Goal: Task Accomplishment & Management: Use online tool/utility

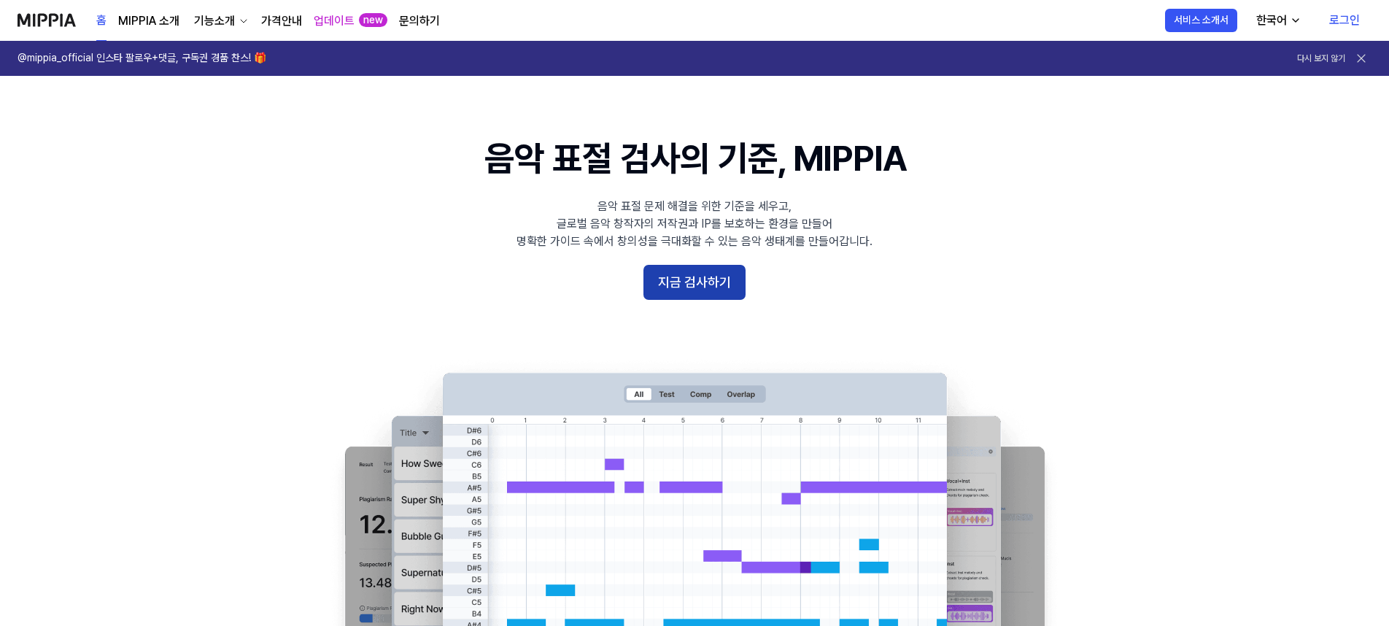
click at [694, 292] on button "지금 검사하기" at bounding box center [694, 282] width 102 height 35
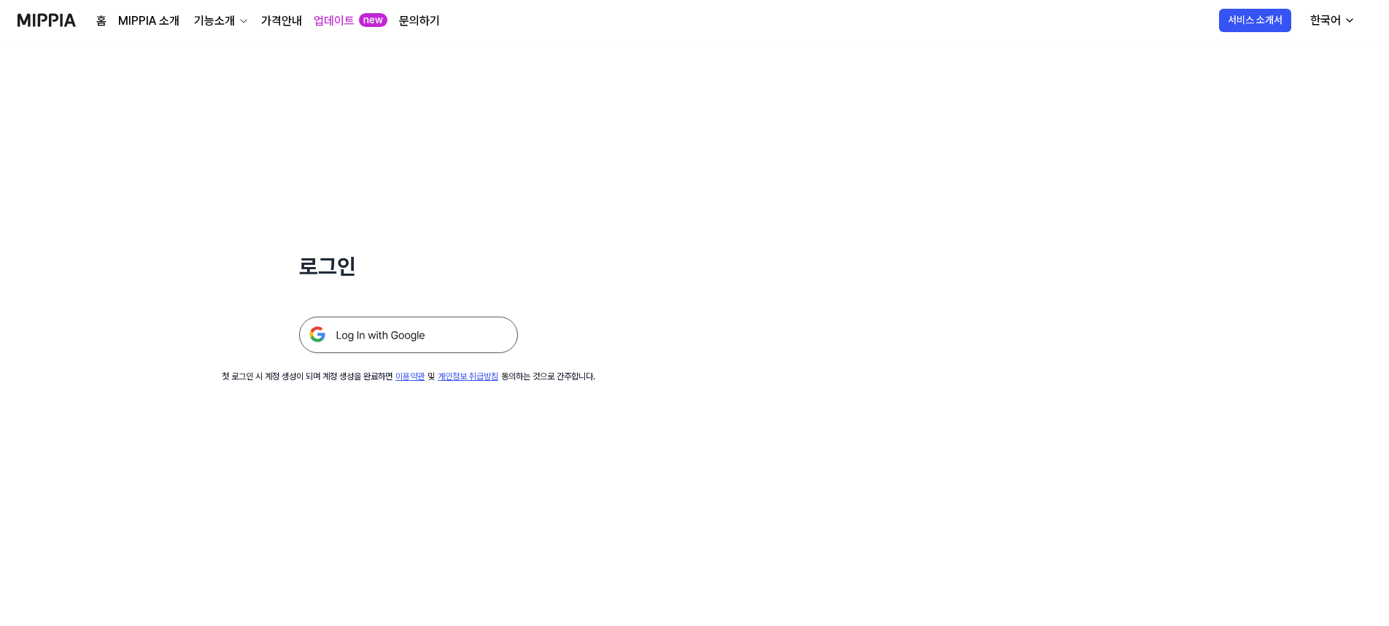
click at [403, 340] on img at bounding box center [408, 335] width 219 height 36
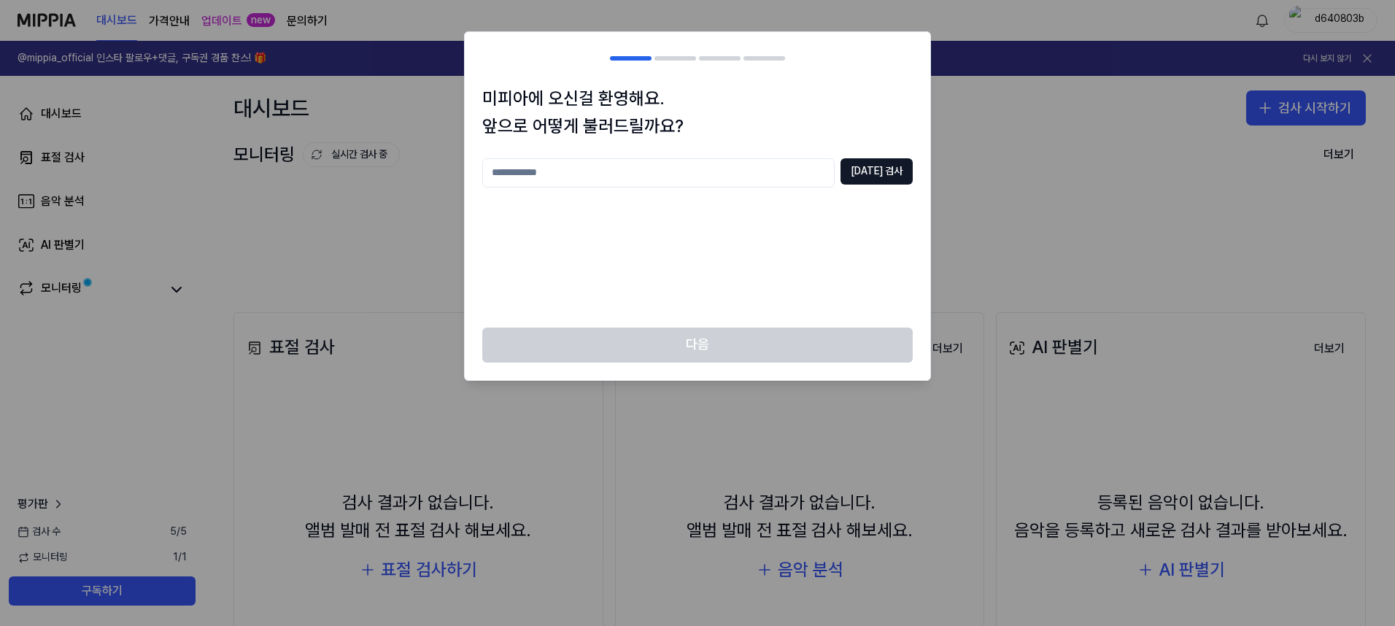
click at [749, 182] on input "text" at bounding box center [658, 172] width 352 height 29
type input "***"
click at [895, 161] on button "[DATE] 검사" at bounding box center [876, 171] width 72 height 26
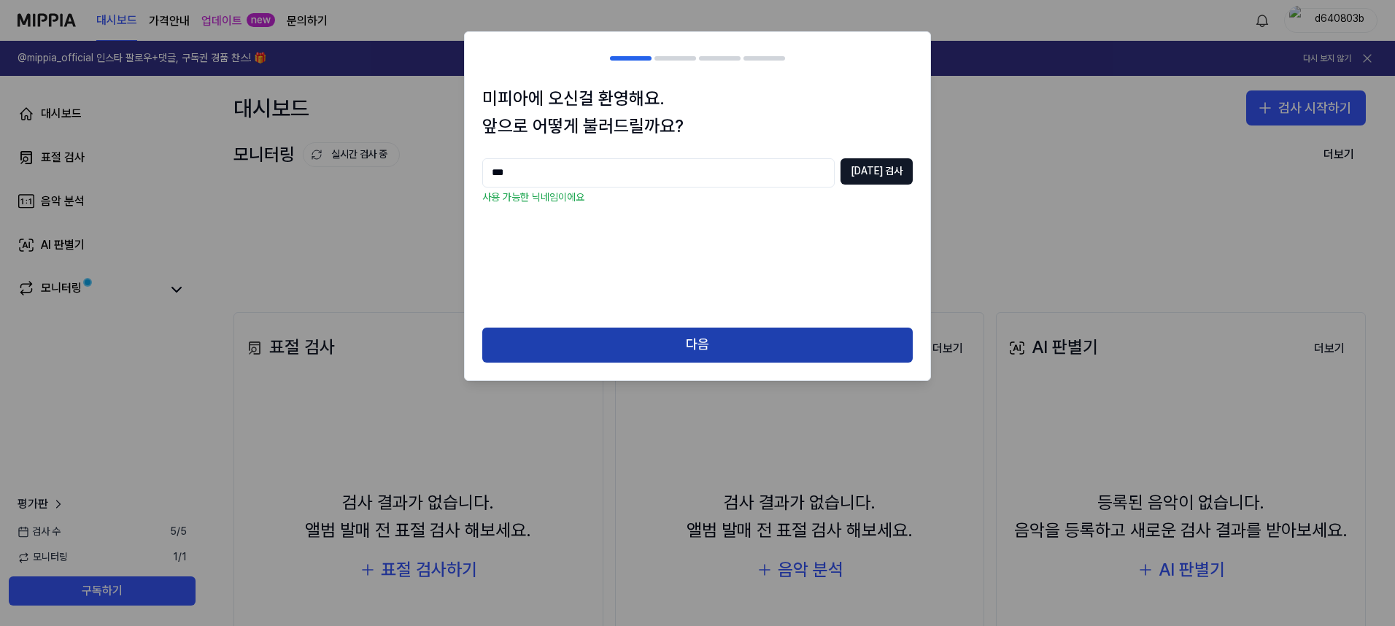
click at [691, 346] on button "다음" at bounding box center [697, 345] width 430 height 35
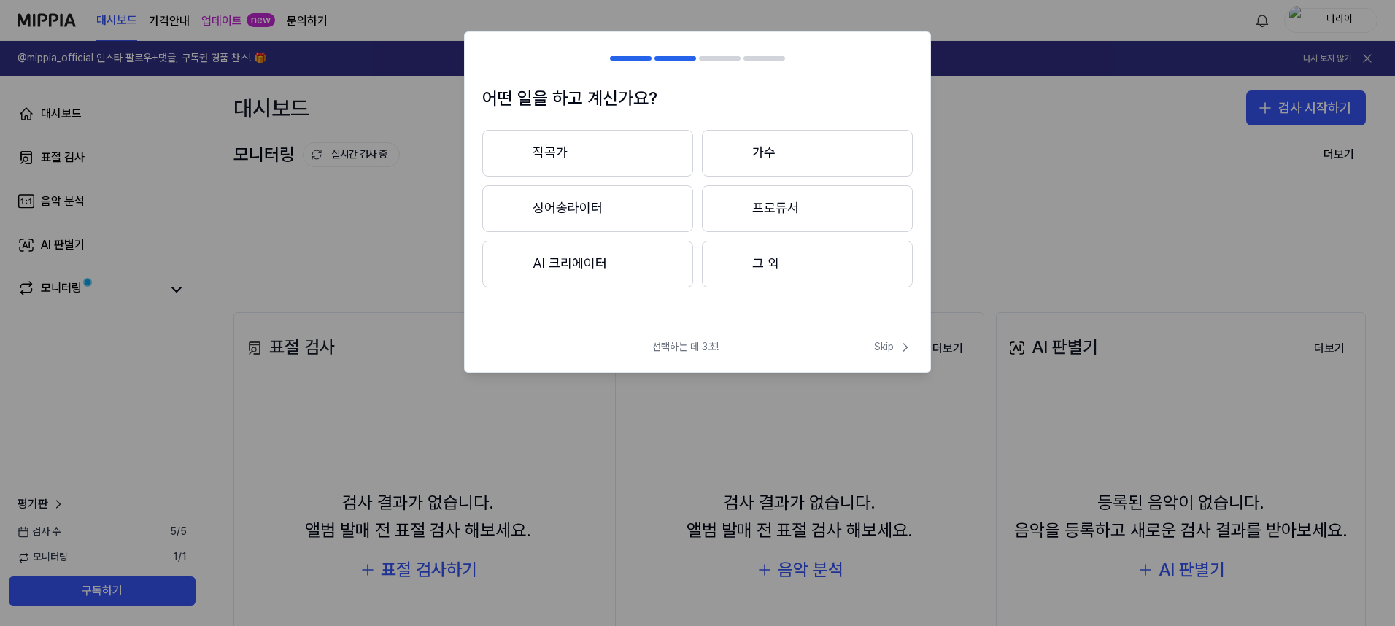
click at [778, 216] on button "프로듀서" at bounding box center [807, 208] width 211 height 47
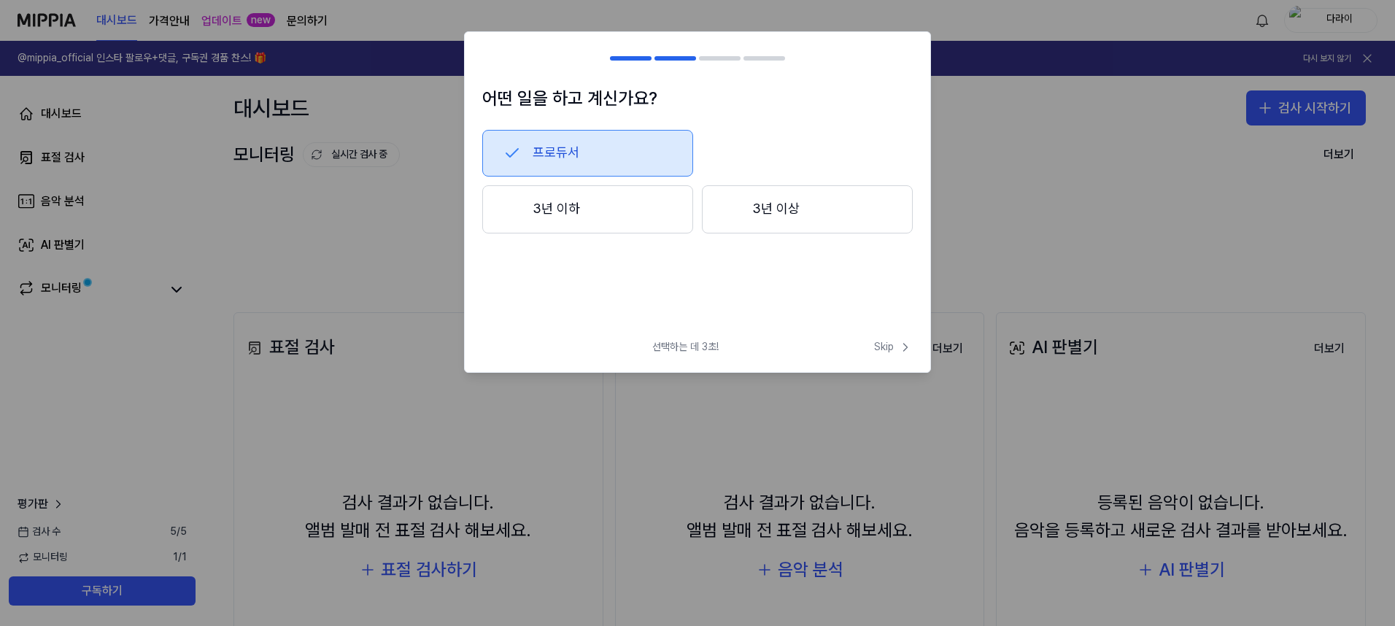
click at [757, 203] on button "3년 이상" at bounding box center [807, 209] width 211 height 48
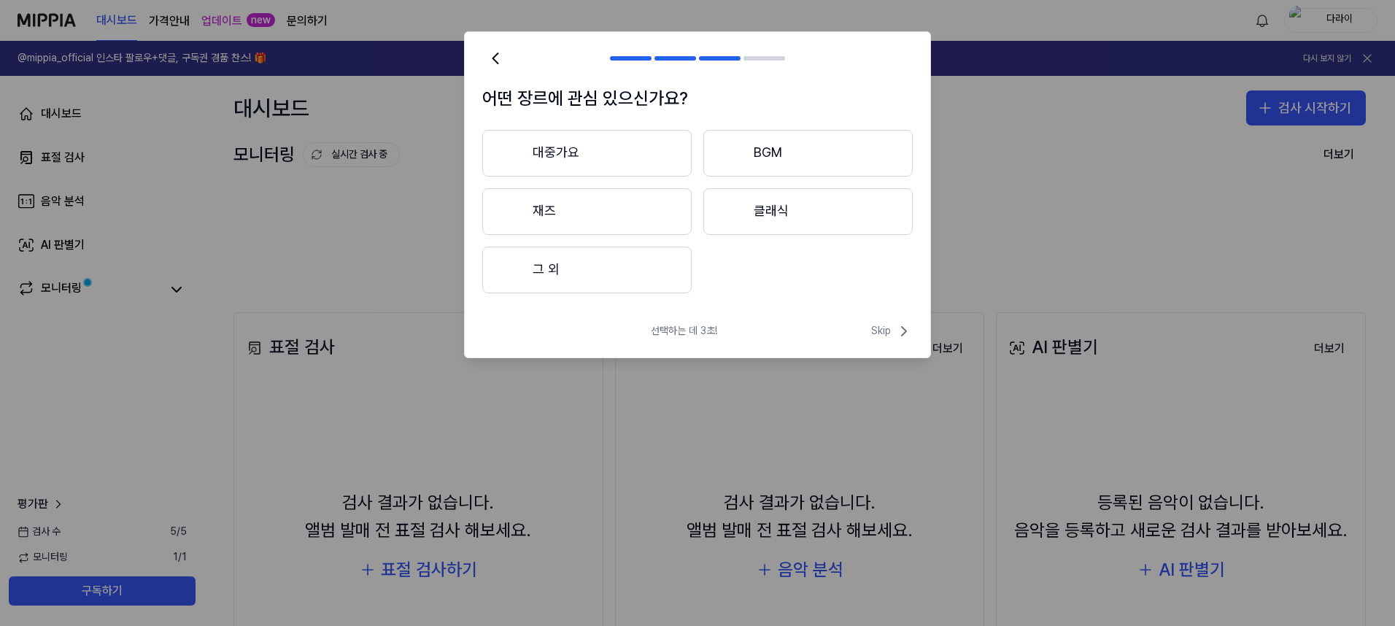
click at [565, 263] on button "그 외" at bounding box center [586, 270] width 209 height 47
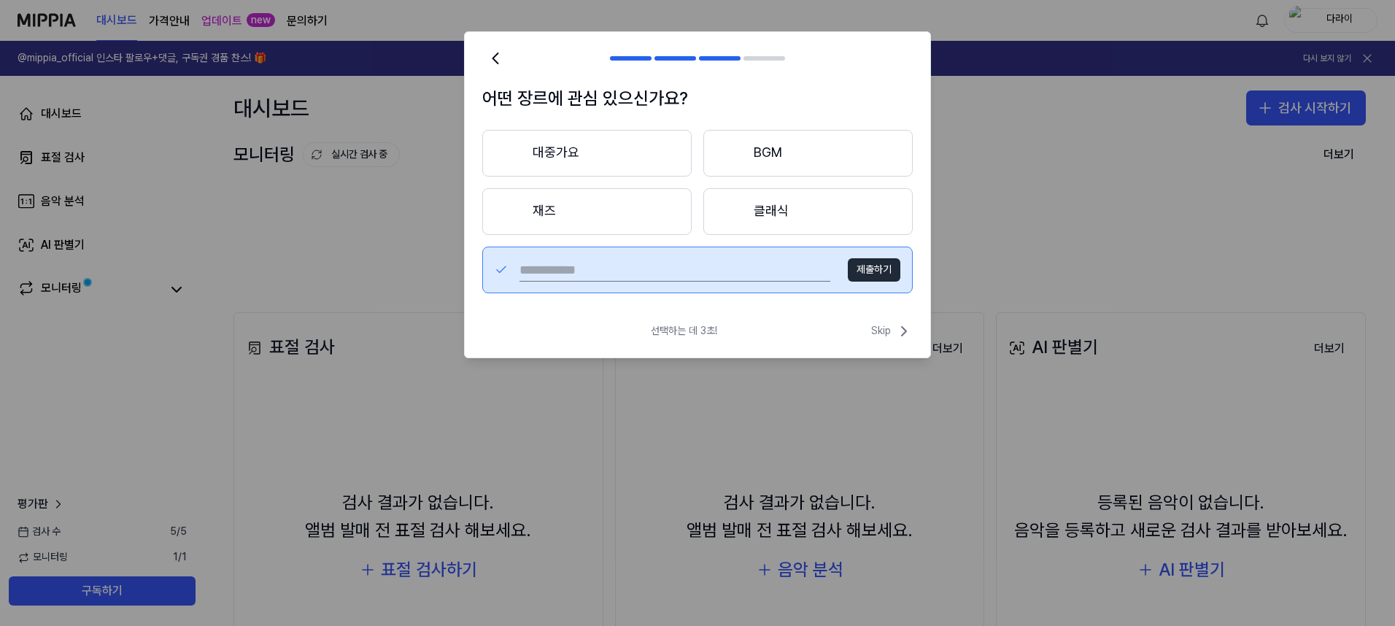
click at [592, 145] on button "대중가요" at bounding box center [586, 153] width 209 height 47
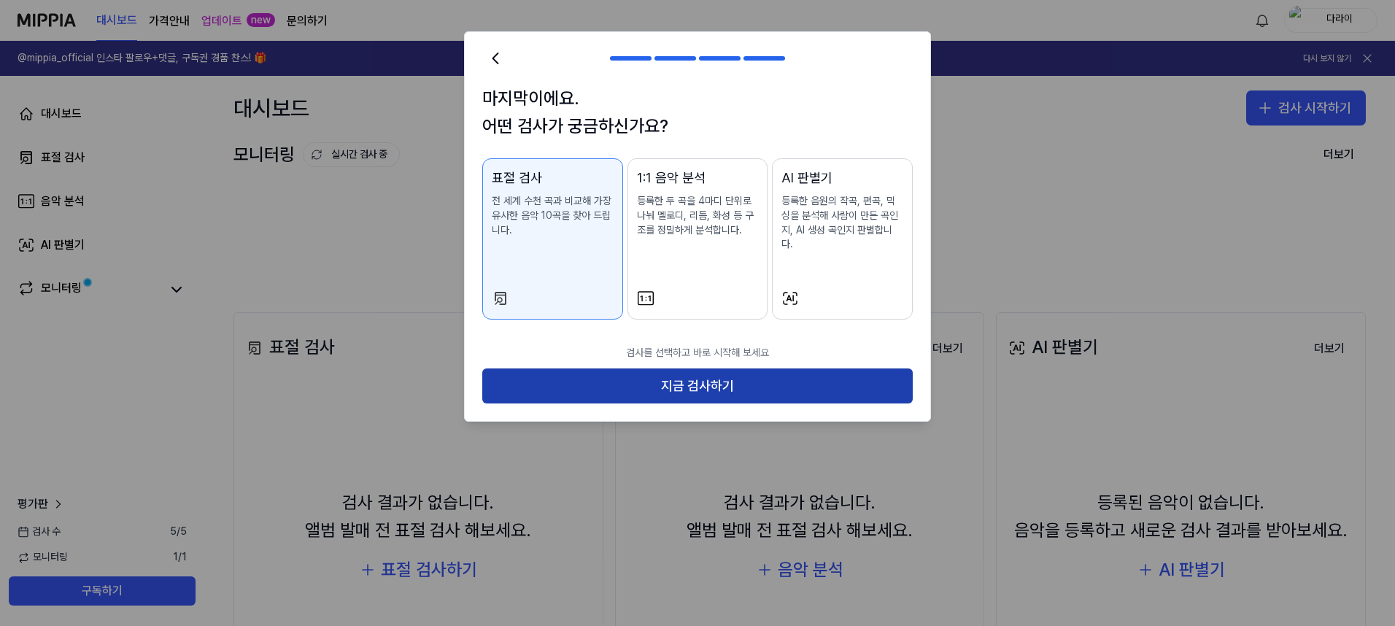
click at [697, 370] on button "지금 검사하기" at bounding box center [697, 385] width 430 height 35
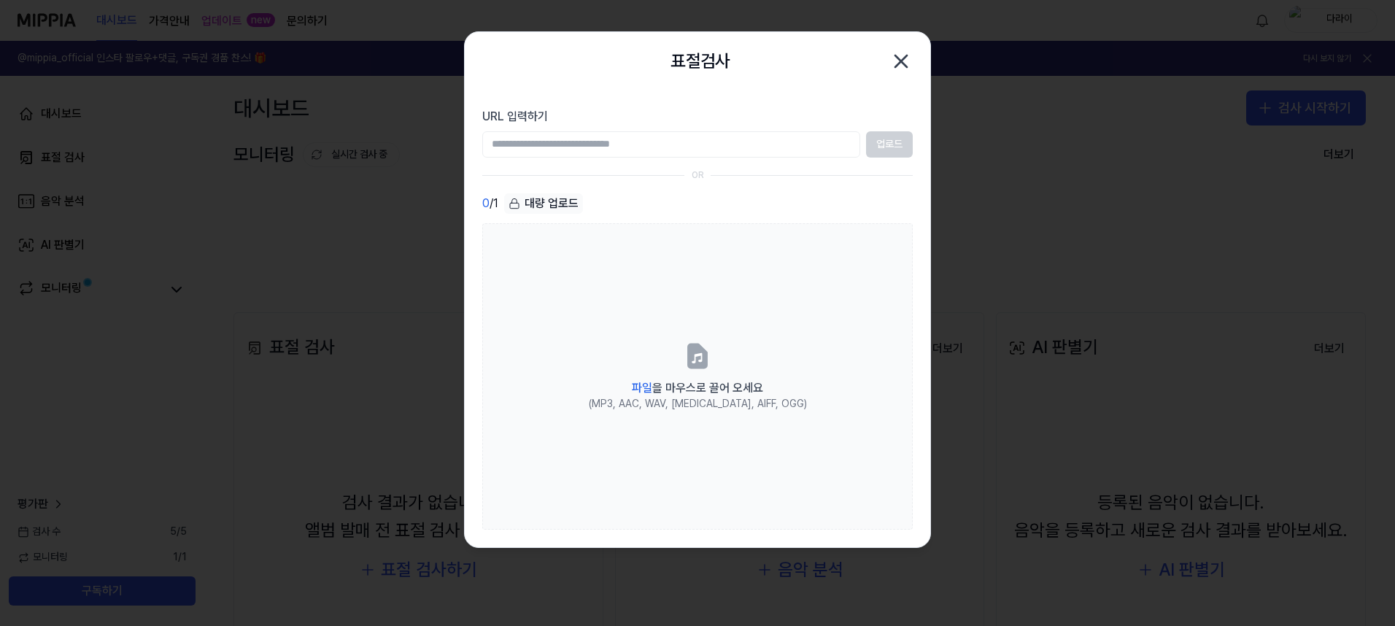
click at [702, 143] on input "URL 입력하기" at bounding box center [671, 144] width 378 height 26
click at [608, 125] on div "URL 입력하기 업로드" at bounding box center [697, 133] width 430 height 50
click at [595, 143] on input "URL 입력하기" at bounding box center [671, 144] width 378 height 26
paste input "**********"
type input "**********"
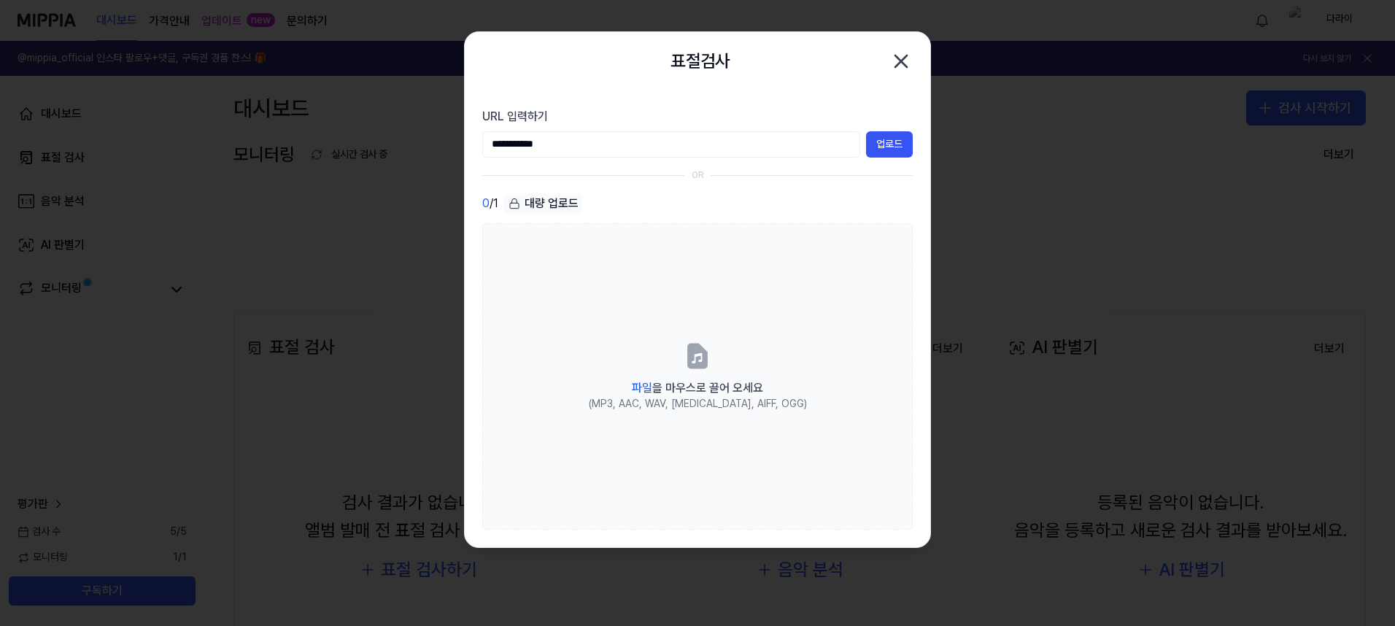
drag, startPoint x: 630, startPoint y: 152, endPoint x: 445, endPoint y: 154, distance: 185.3
click at [446, 154] on body "대시보드 가격안내 업데이트 new 문의하기 다라이 @mippia_official 인스타 팔로우+댓글, 구독권 경품 찬스! 🎁 다시 보지 않기 …" at bounding box center [697, 313] width 1395 height 626
click at [610, 147] on input "URL 입력하기" at bounding box center [671, 144] width 378 height 26
paste input "**********"
type input "**********"
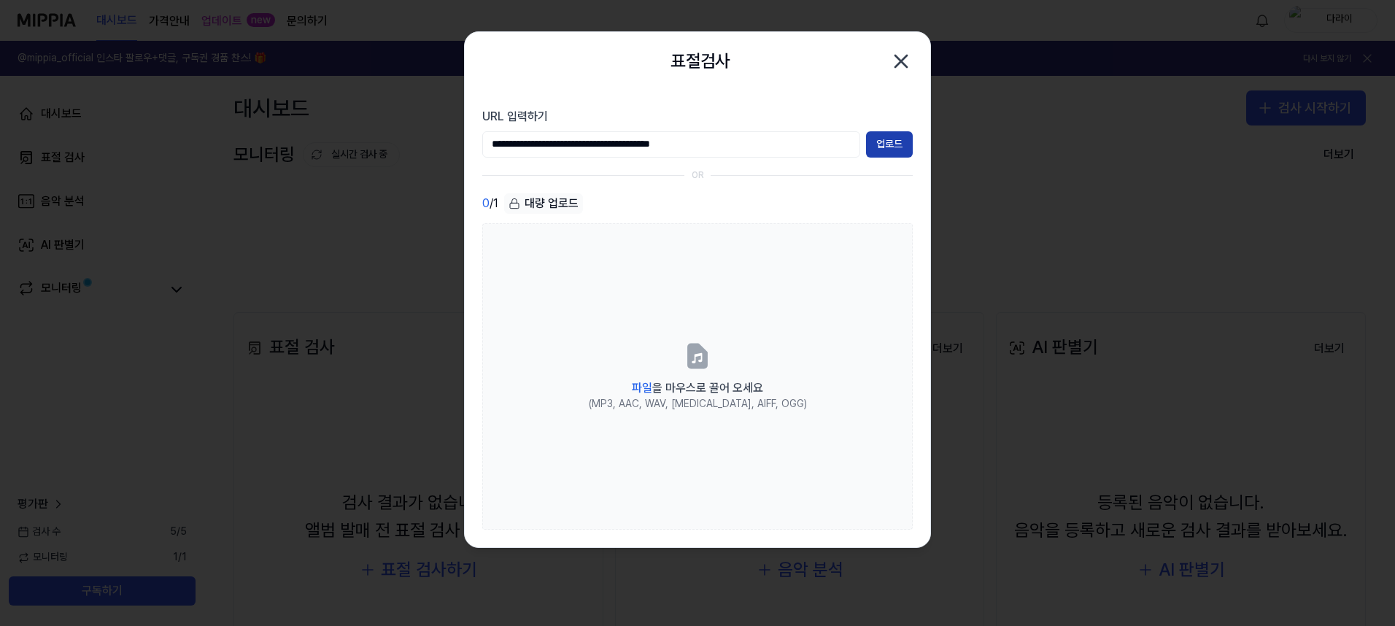
click at [901, 144] on button "업로드" at bounding box center [889, 144] width 47 height 26
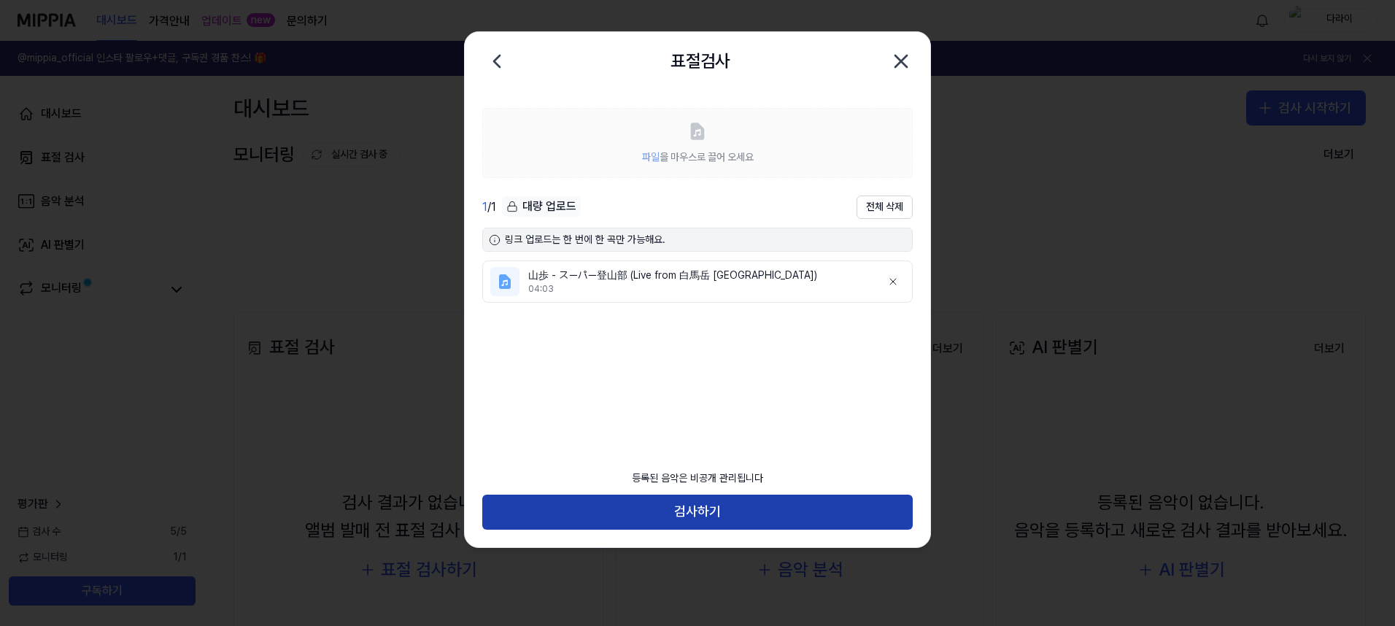
click at [710, 516] on button "검사하기" at bounding box center [697, 512] width 430 height 35
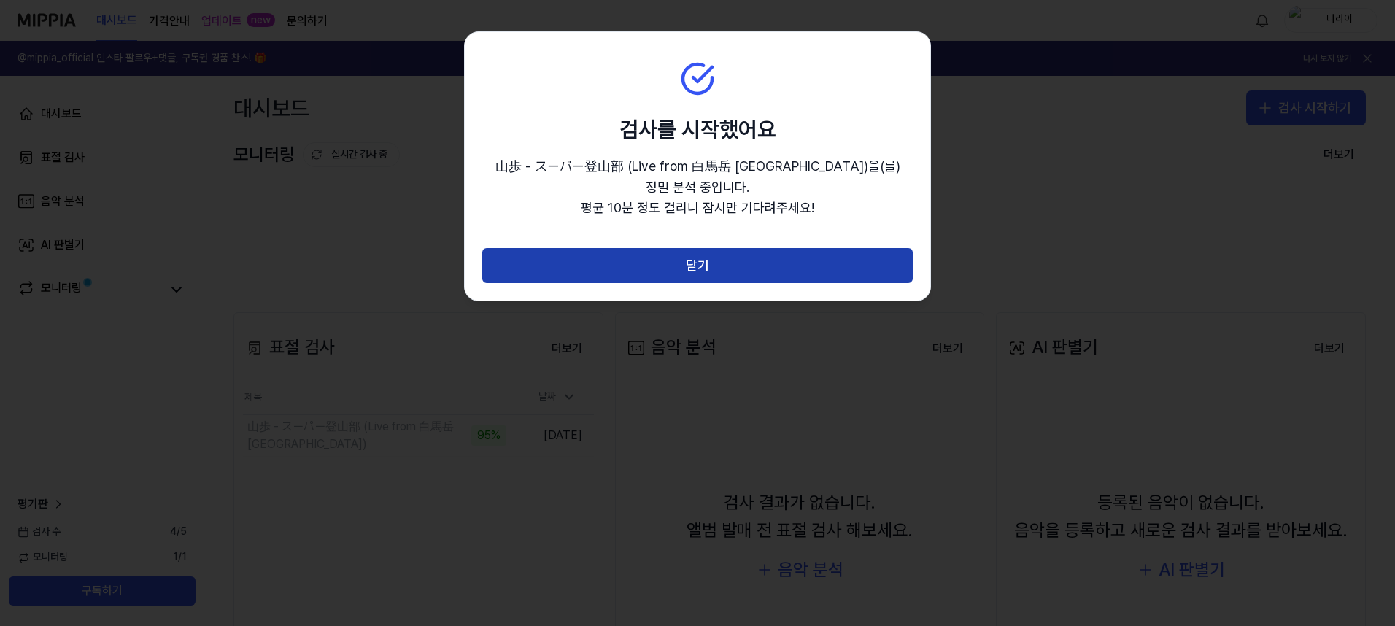
click at [707, 248] on button "닫기" at bounding box center [697, 265] width 430 height 35
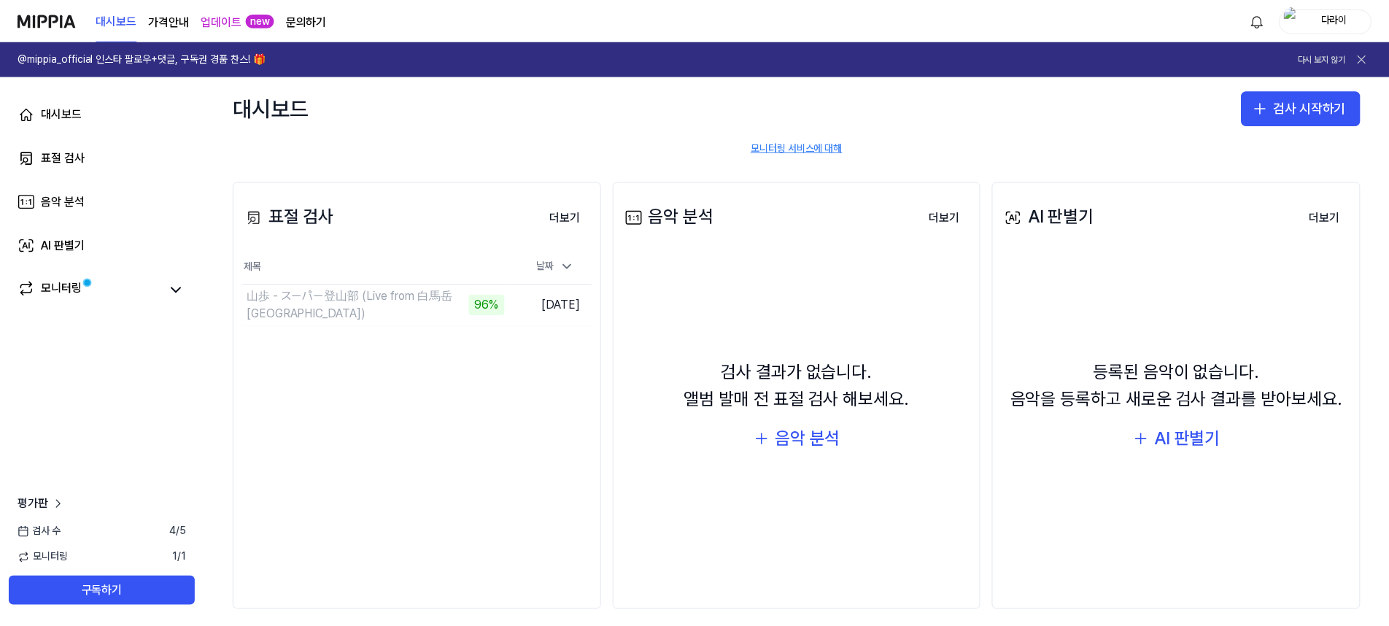
scroll to position [144, 0]
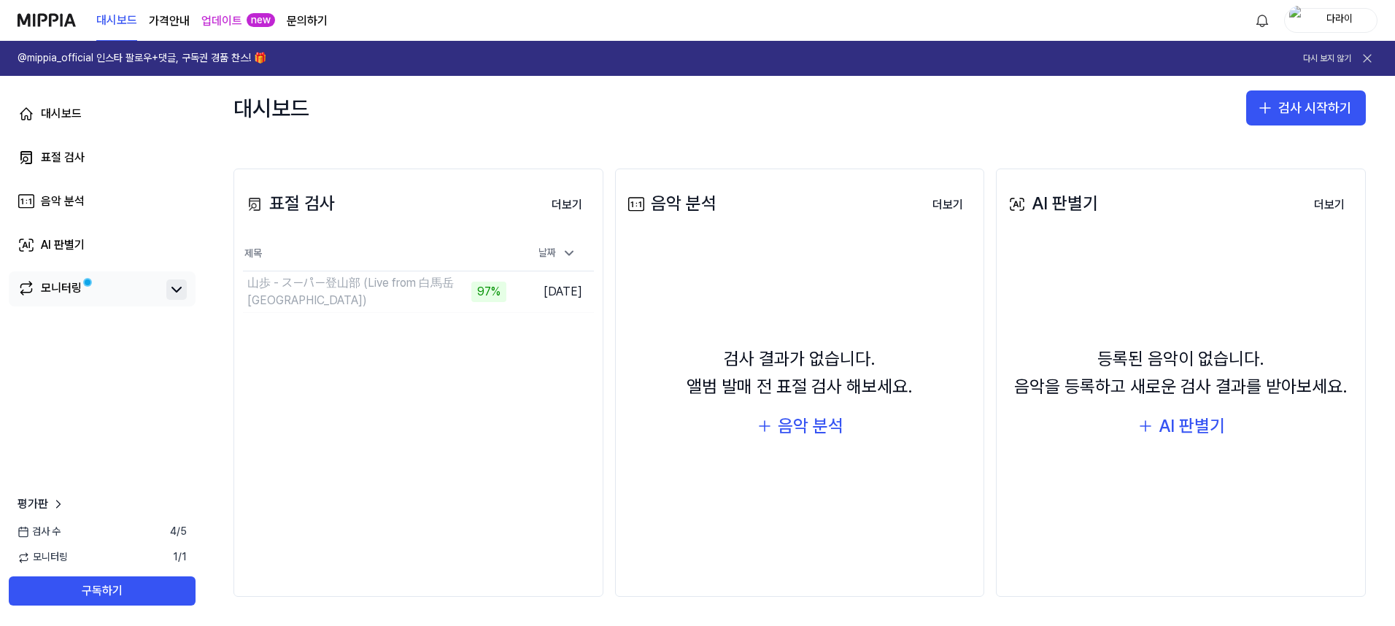
click at [181, 283] on icon at bounding box center [177, 290] width 18 height 18
click at [185, 289] on button at bounding box center [176, 289] width 20 height 20
click at [352, 290] on div "山歩 - スーパー登山部 (Live from 白馬岳 [GEOGRAPHIC_DATA])" at bounding box center [346, 291] width 199 height 35
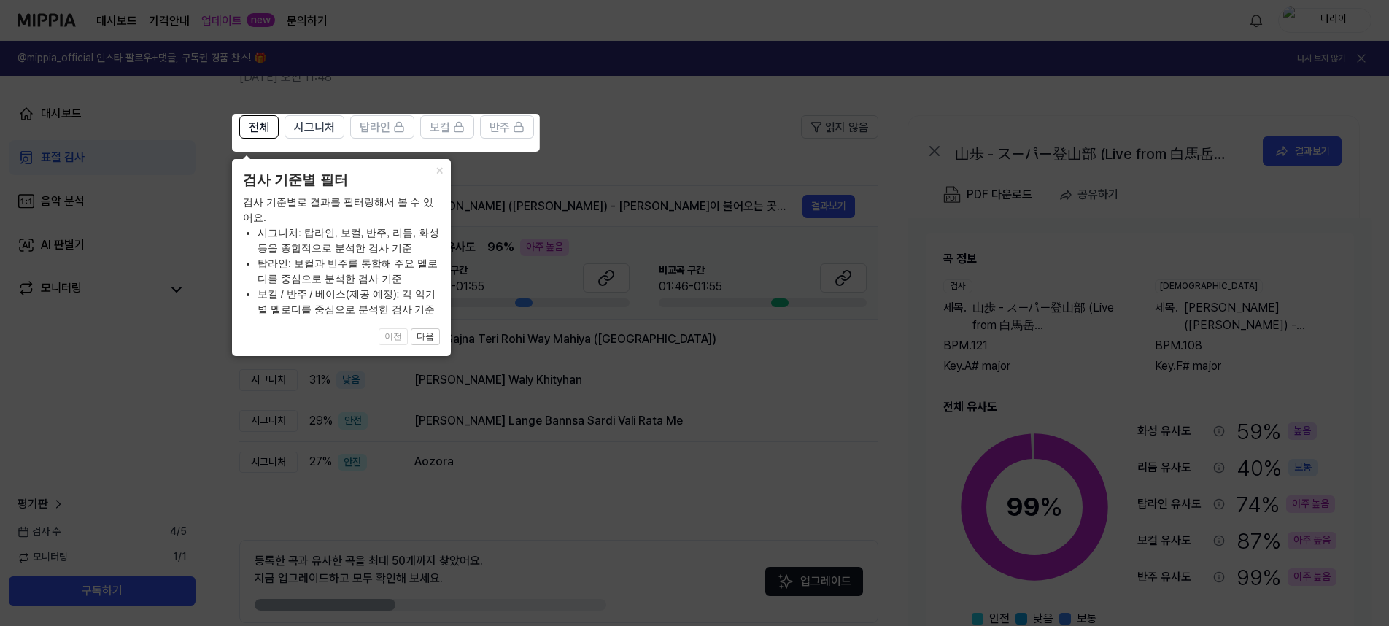
scroll to position [71, 0]
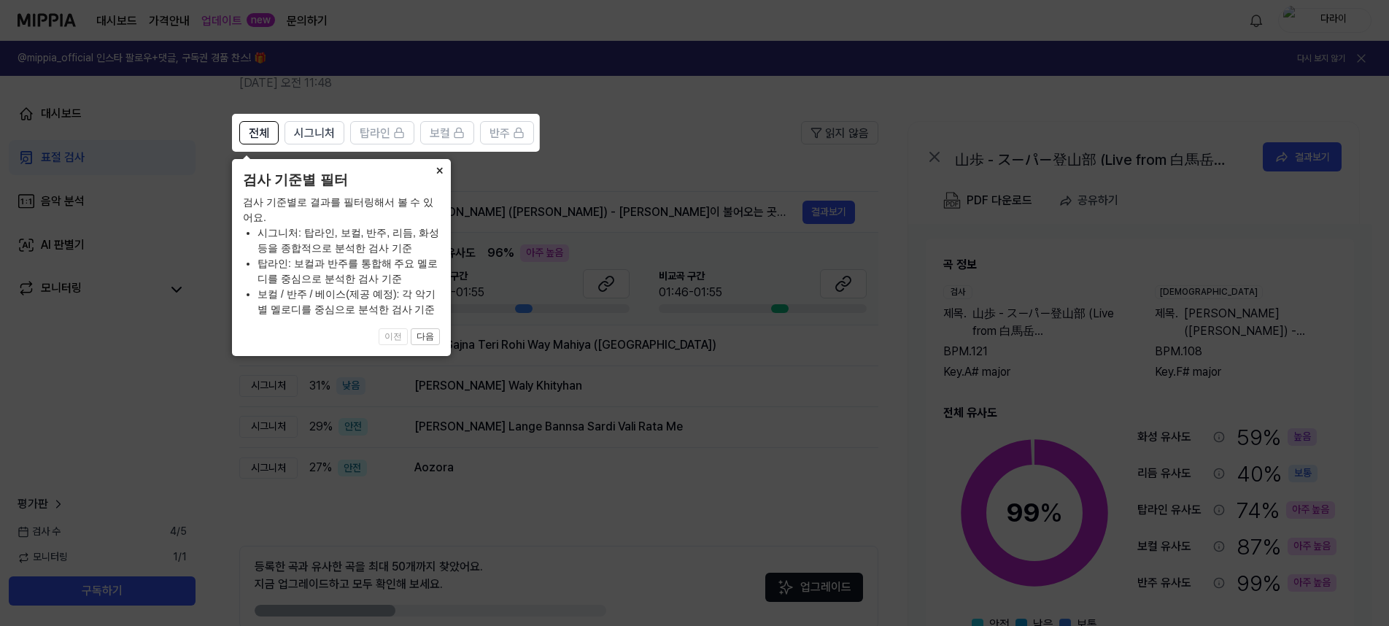
click at [438, 170] on button "×" at bounding box center [438, 169] width 23 height 20
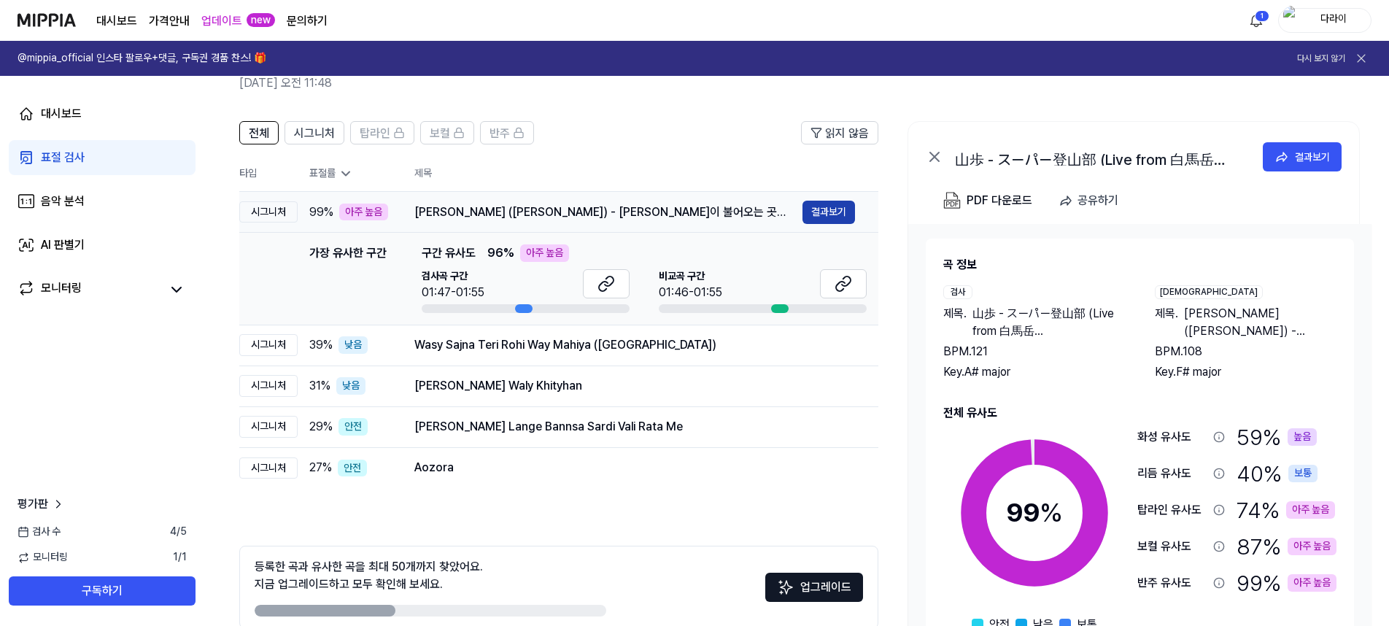
click at [839, 212] on button "결과보기" at bounding box center [828, 212] width 53 height 23
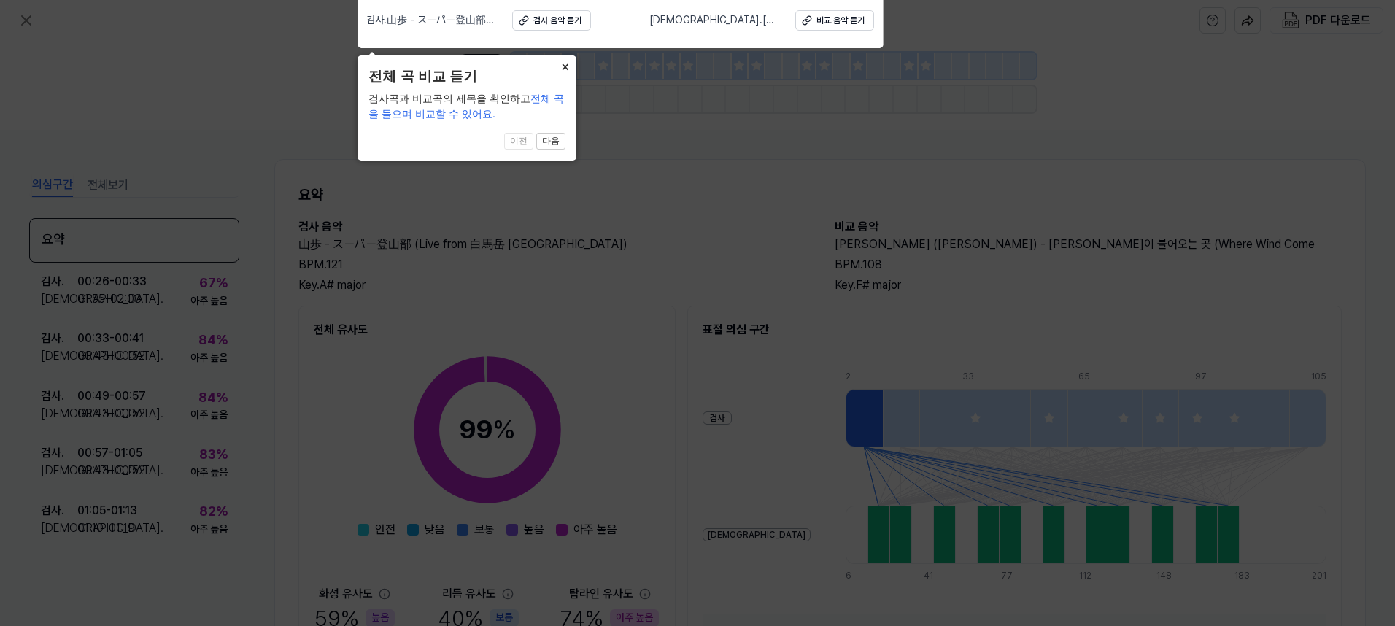
click at [568, 66] on button "×" at bounding box center [564, 65] width 23 height 20
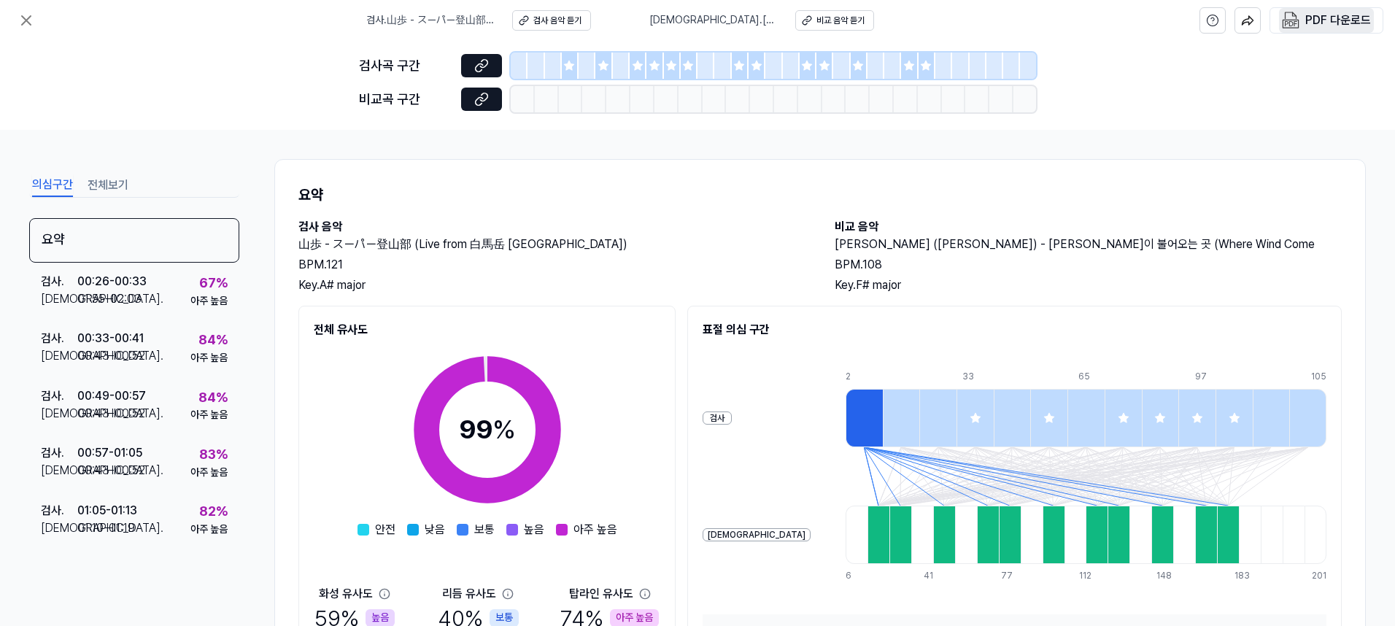
click at [1327, 30] on button "PDF 다운로드" at bounding box center [1326, 20] width 95 height 25
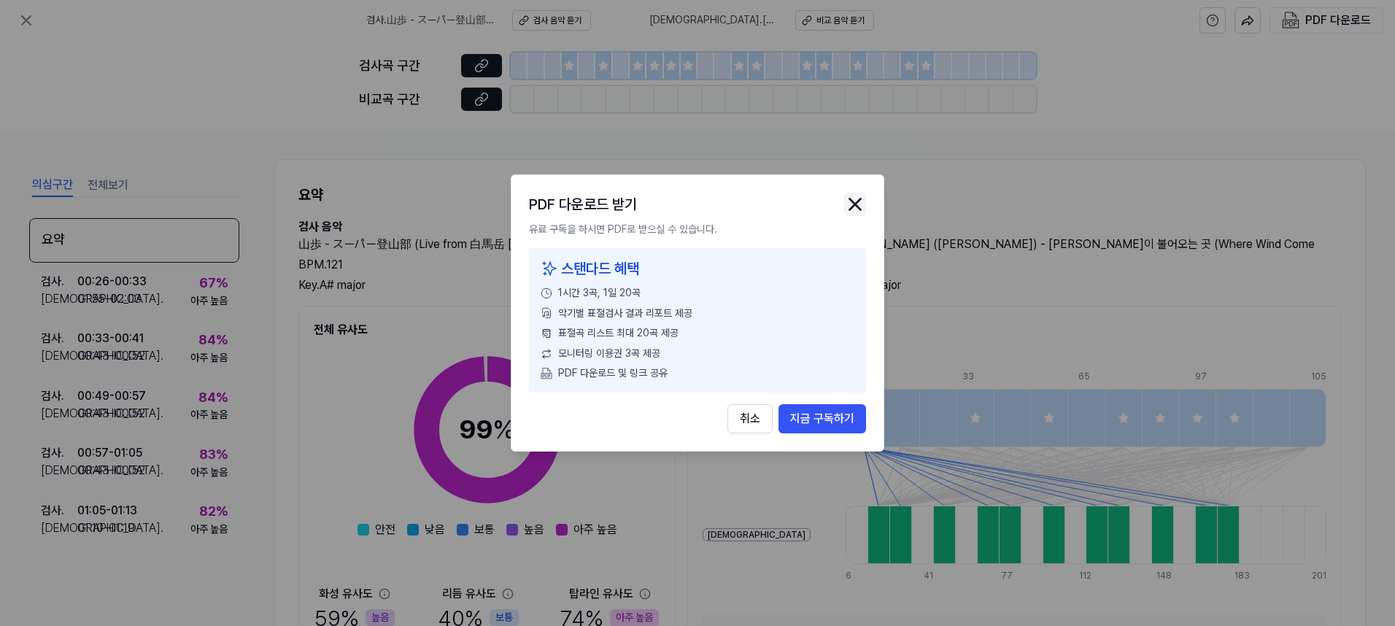
click at [856, 207] on img "button" at bounding box center [855, 204] width 22 height 22
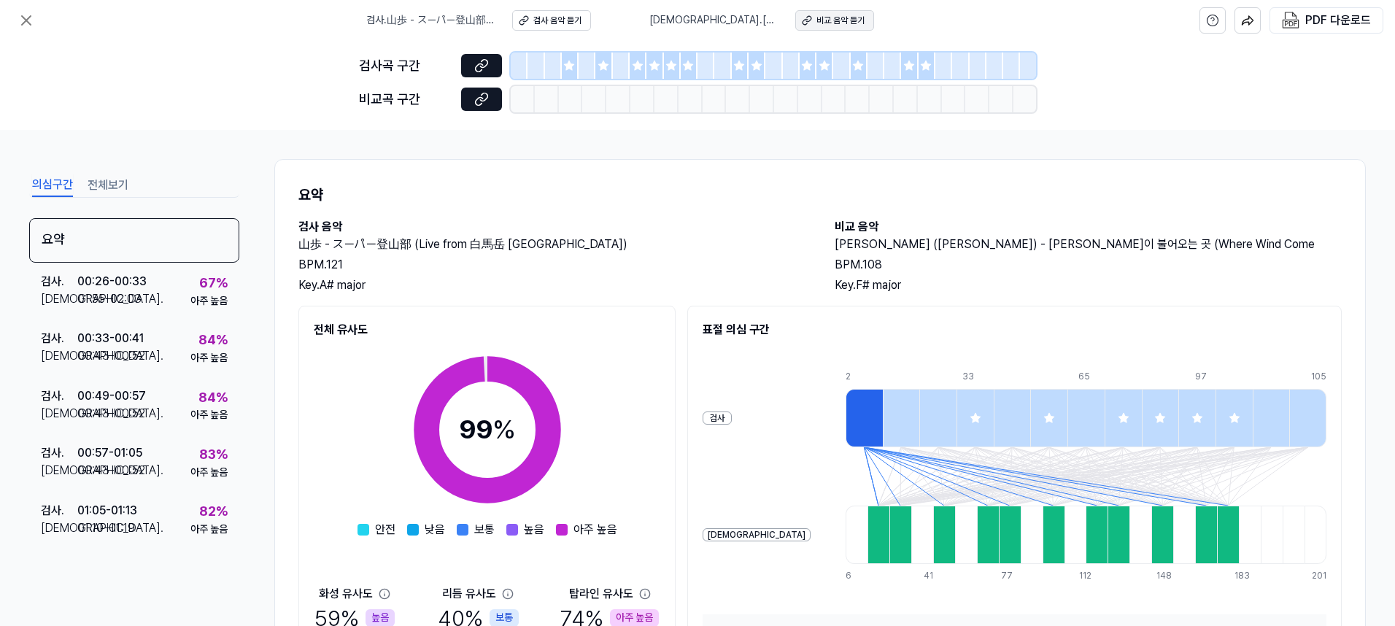
click at [828, 20] on div "비교 음악 듣기" at bounding box center [840, 21] width 48 height 12
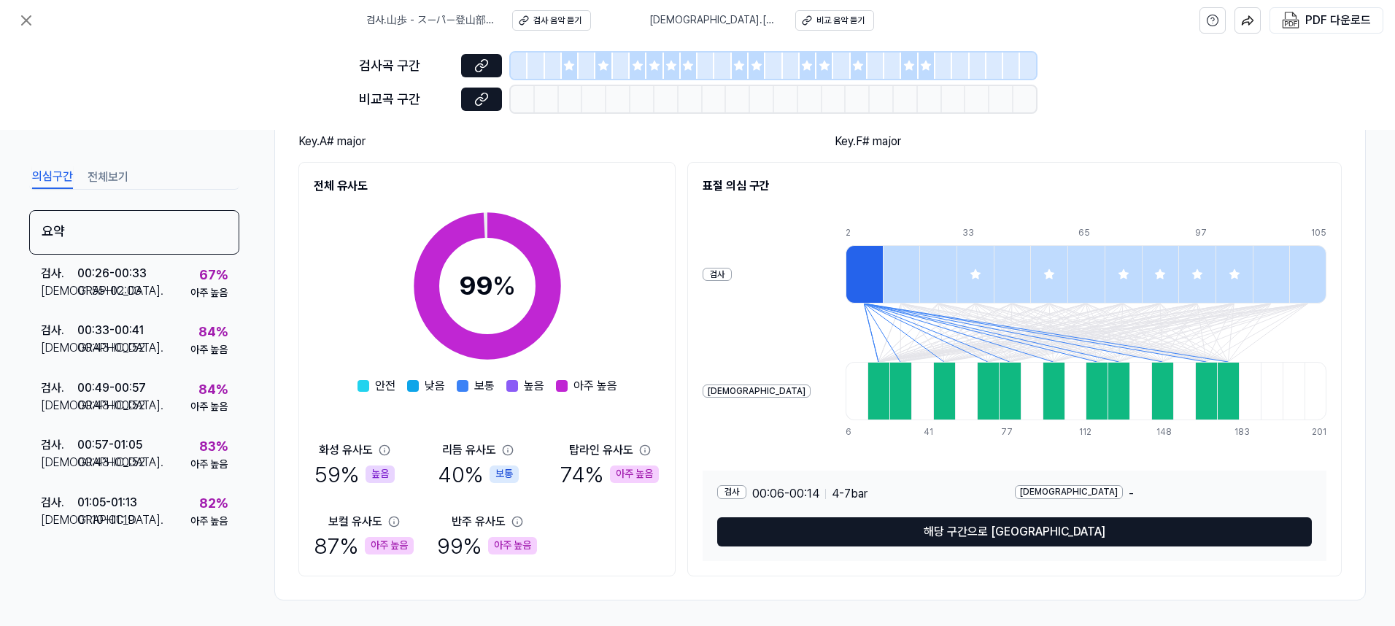
scroll to position [147, 0]
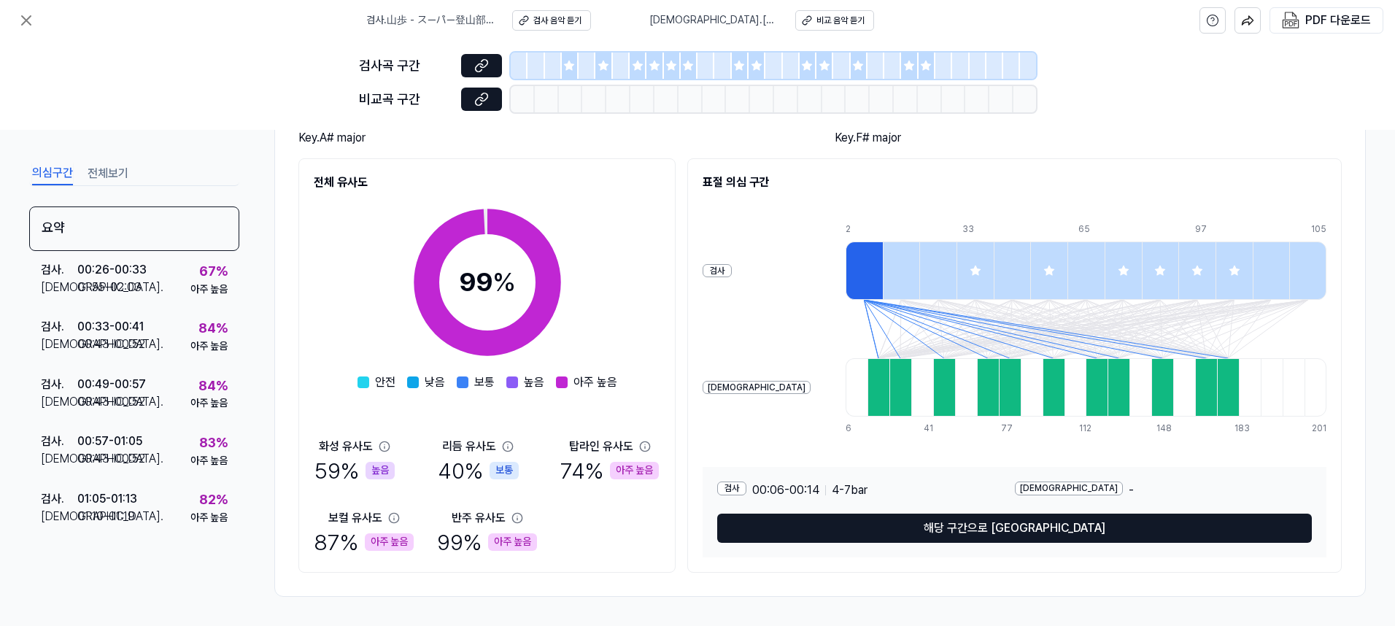
click at [1031, 528] on button "해당 구간으로 [GEOGRAPHIC_DATA]" at bounding box center [1014, 528] width 595 height 29
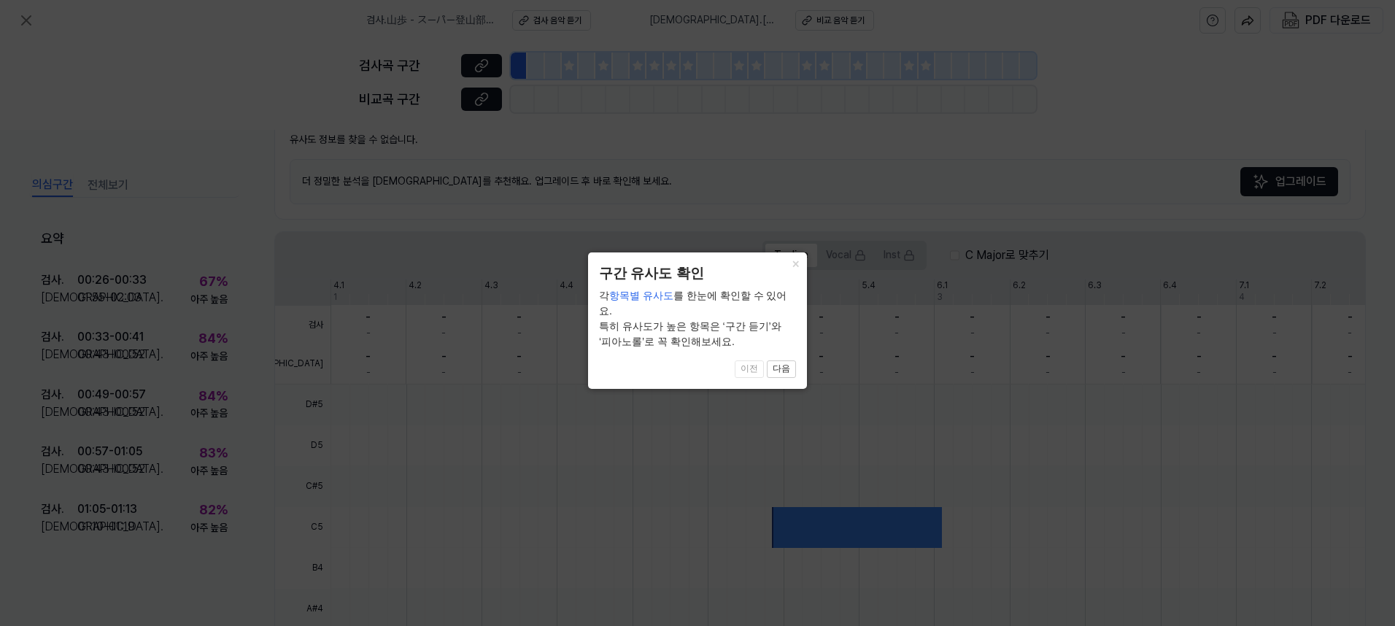
scroll to position [344, 0]
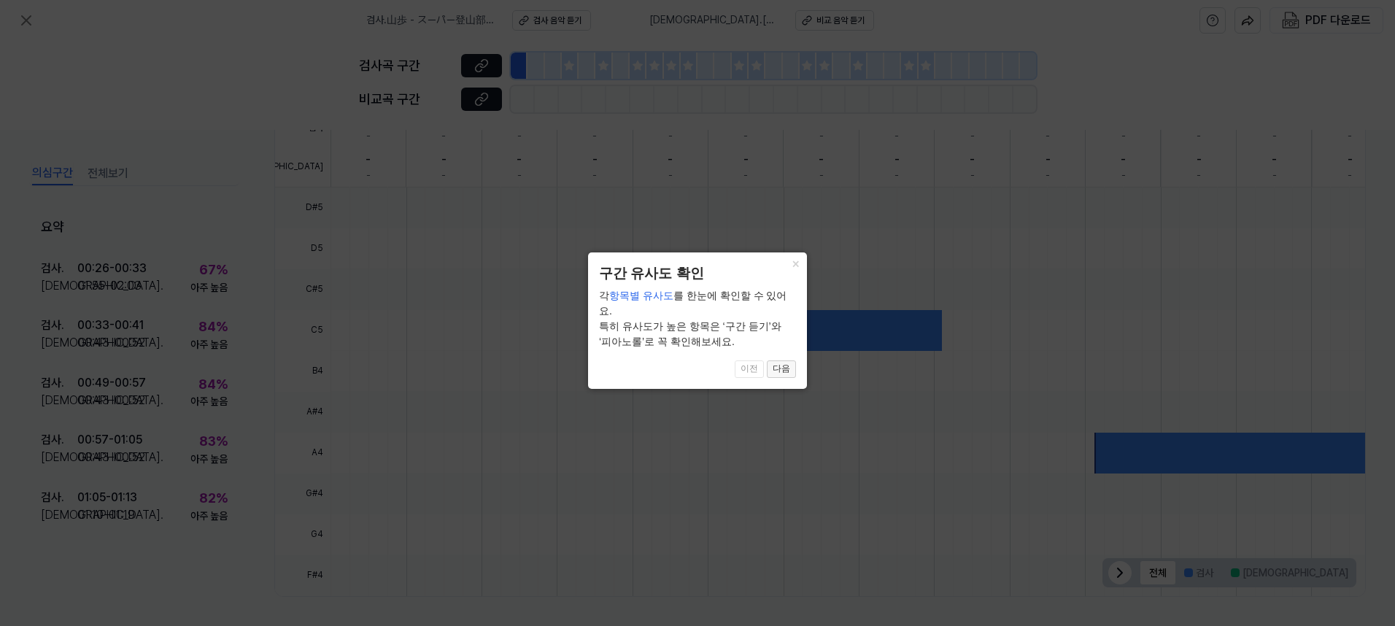
click at [789, 360] on button "다음" at bounding box center [781, 369] width 29 height 18
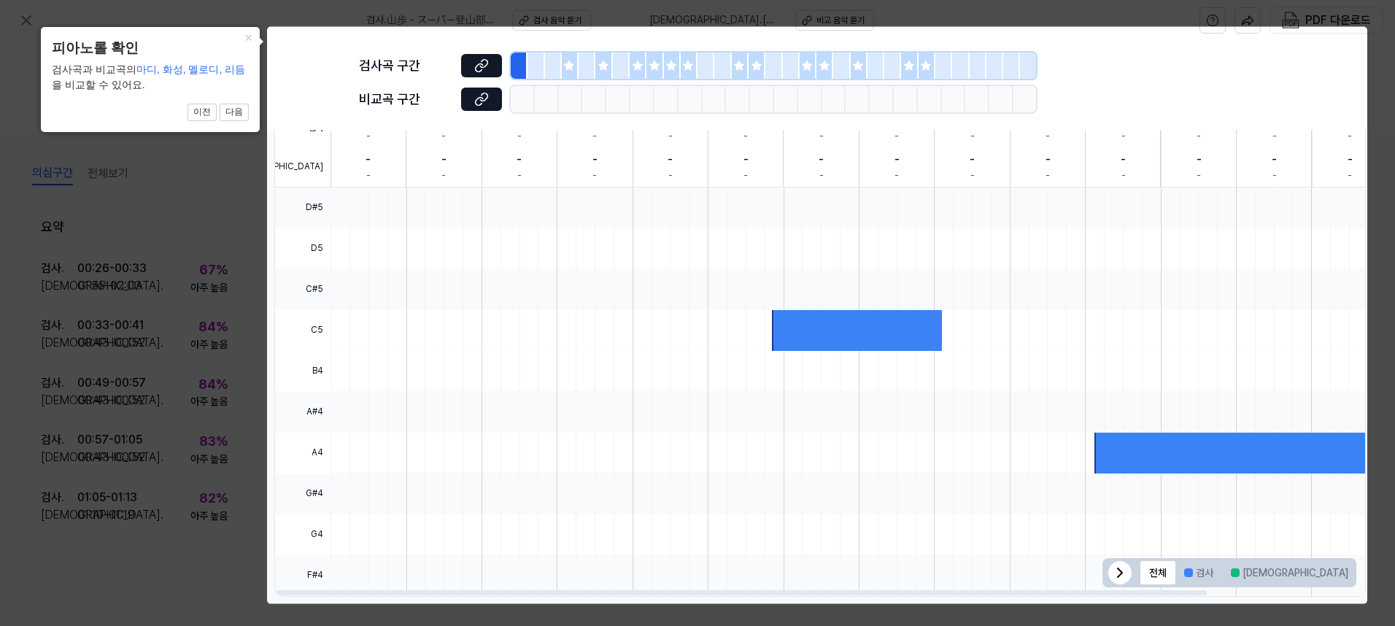
scroll to position [0, 3]
click at [748, 144] on div "- -" at bounding box center [742, 127] width 75 height 39
click at [243, 42] on button "×" at bounding box center [247, 37] width 23 height 20
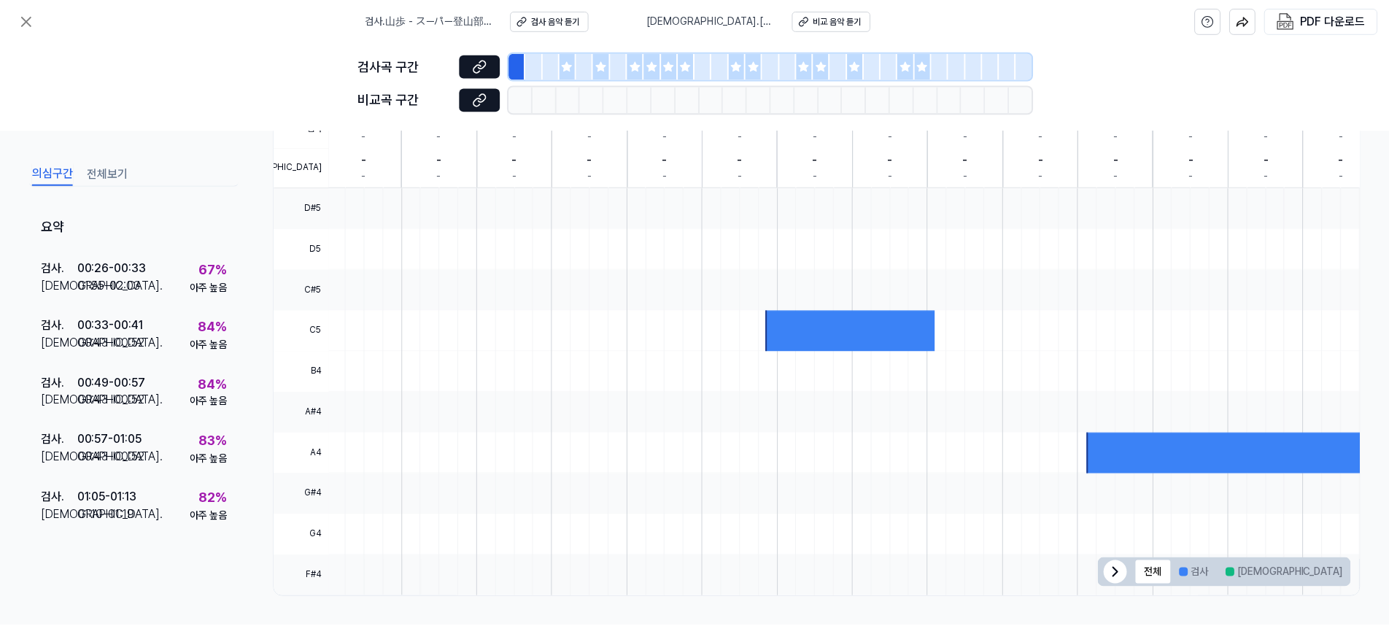
scroll to position [71, 0]
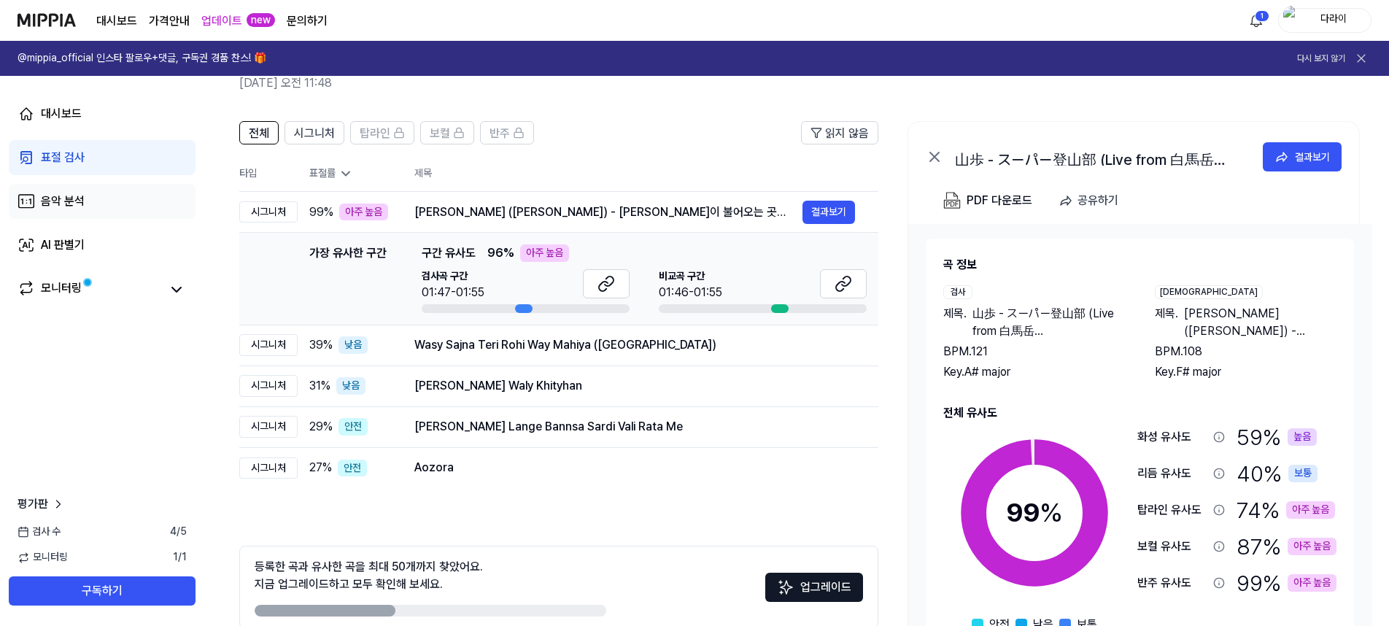
click at [89, 203] on link "음악 분석" at bounding box center [102, 201] width 187 height 35
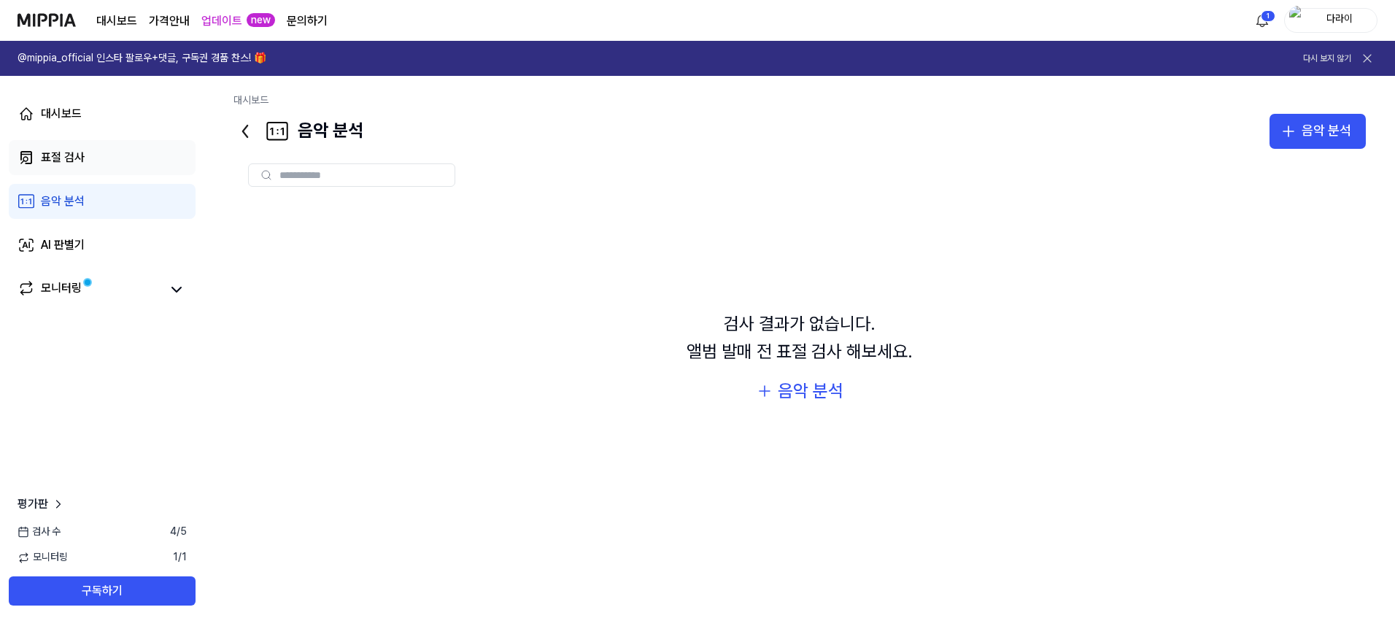
click at [86, 166] on link "표절 검사" at bounding box center [102, 157] width 187 height 35
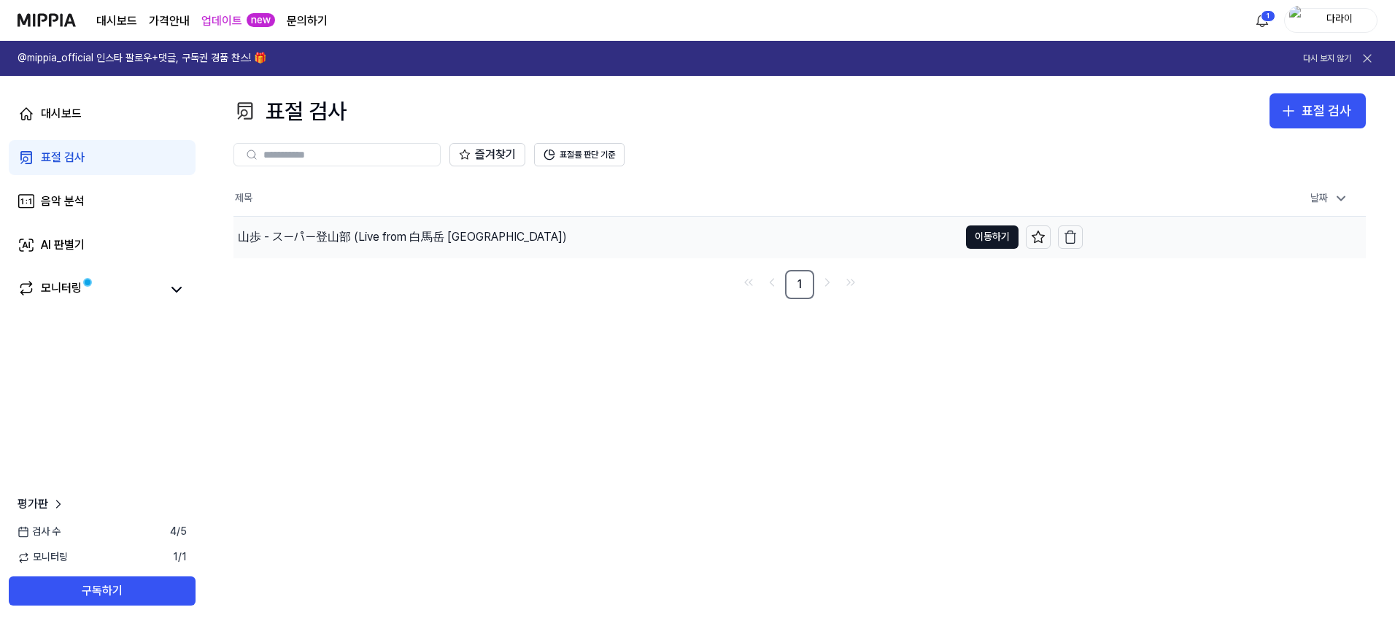
click at [355, 231] on div "山歩 - スーパー登山部 (Live from 白馬岳 [GEOGRAPHIC_DATA])" at bounding box center [402, 237] width 329 height 18
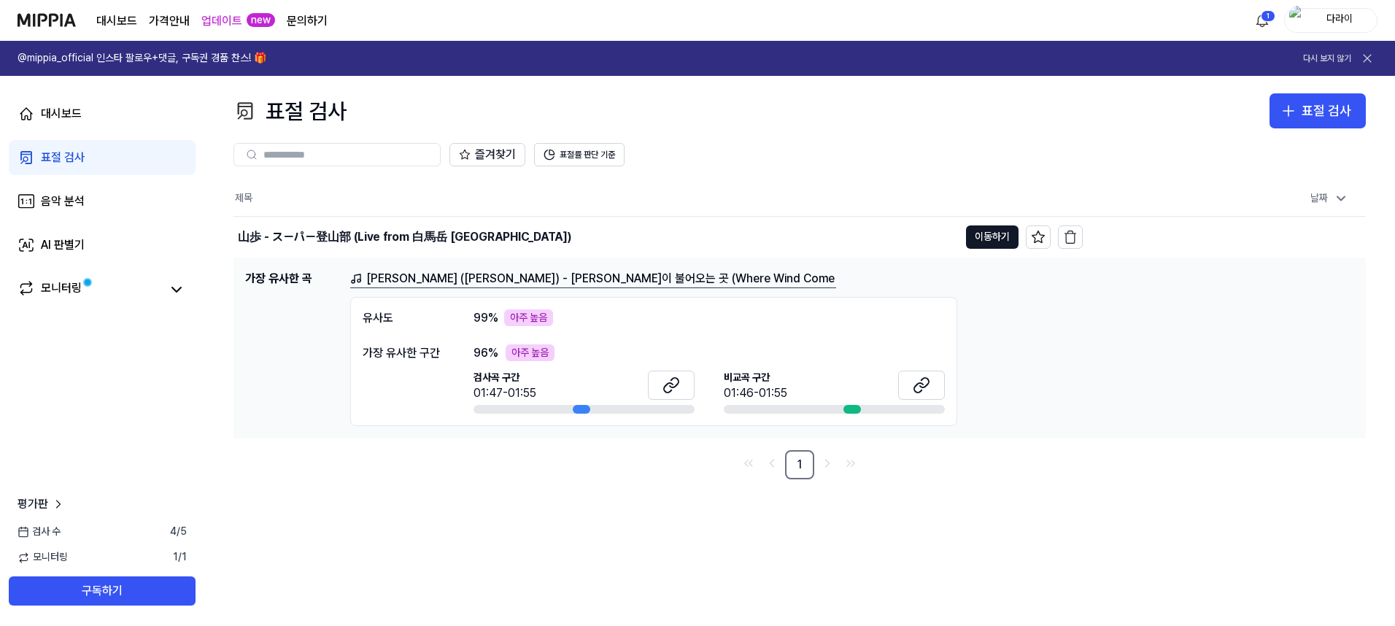
click at [433, 280] on link "[PERSON_NAME] ([PERSON_NAME]) - [PERSON_NAME]이 불어오는 곳 (Where Wind Come" at bounding box center [593, 279] width 486 height 18
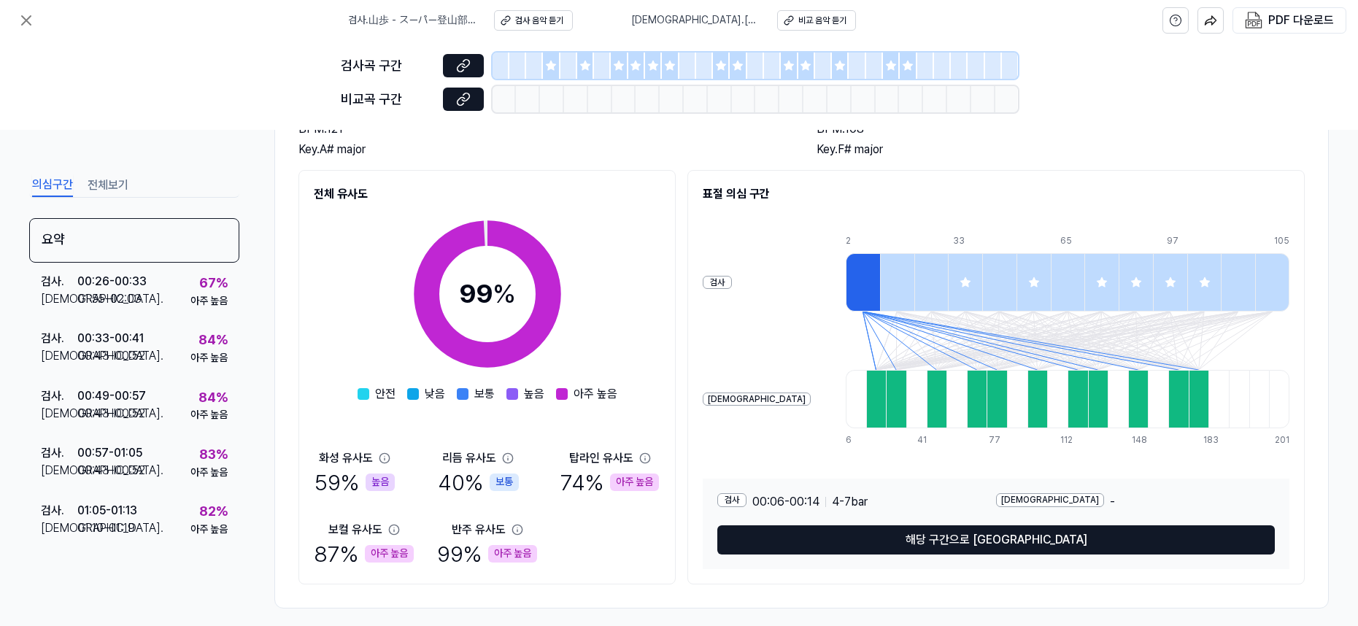
scroll to position [147, 0]
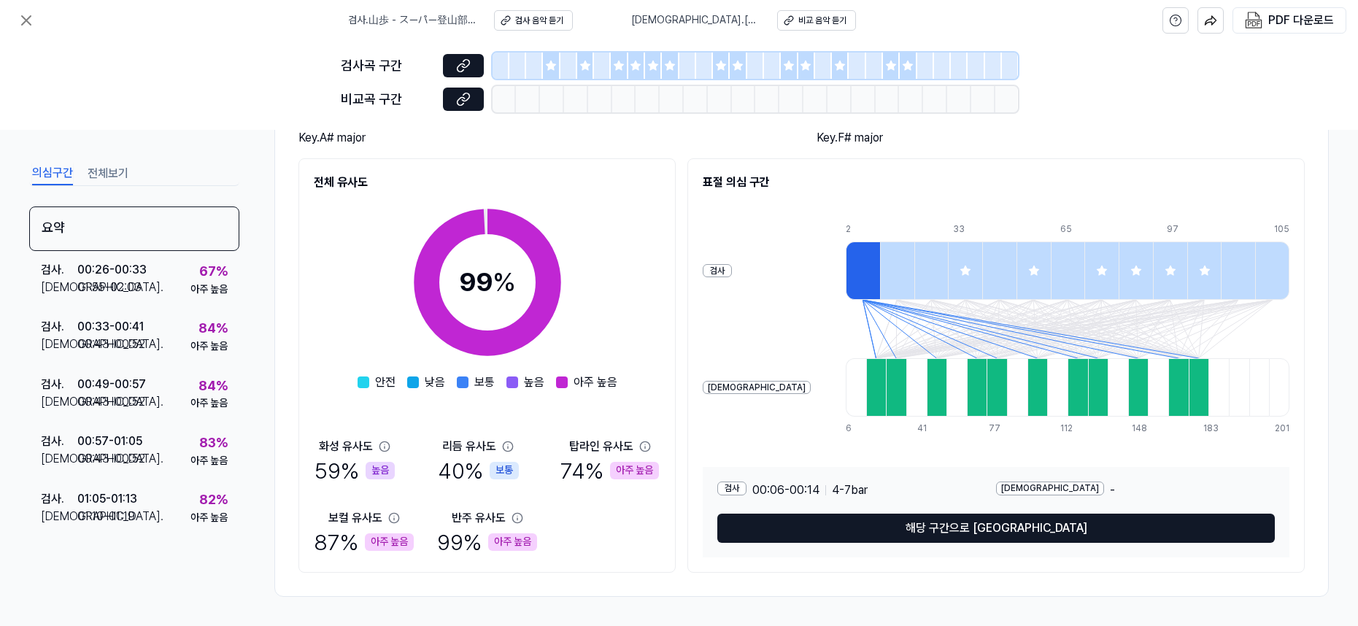
click at [880, 267] on div at bounding box center [897, 270] width 34 height 58
click at [914, 267] on div at bounding box center [931, 270] width 34 height 58
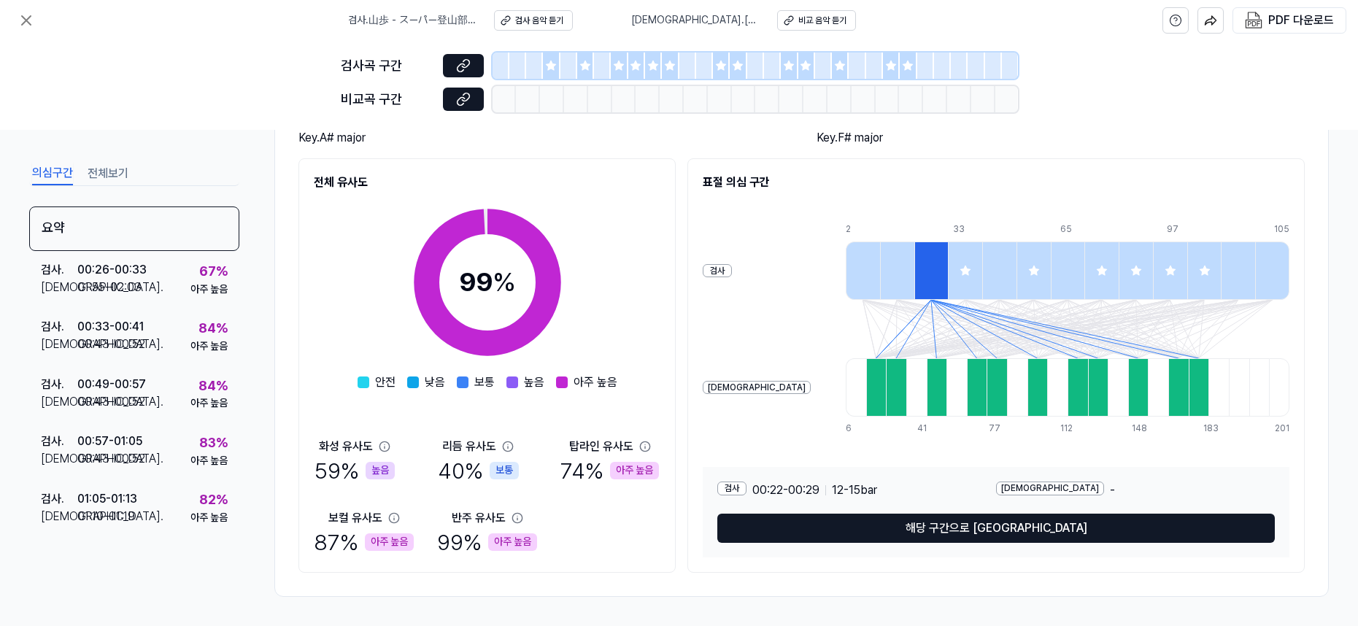
click at [959, 267] on icon at bounding box center [965, 271] width 12 height 12
click at [982, 265] on div at bounding box center [999, 270] width 34 height 58
click at [1016, 262] on div at bounding box center [1033, 270] width 34 height 58
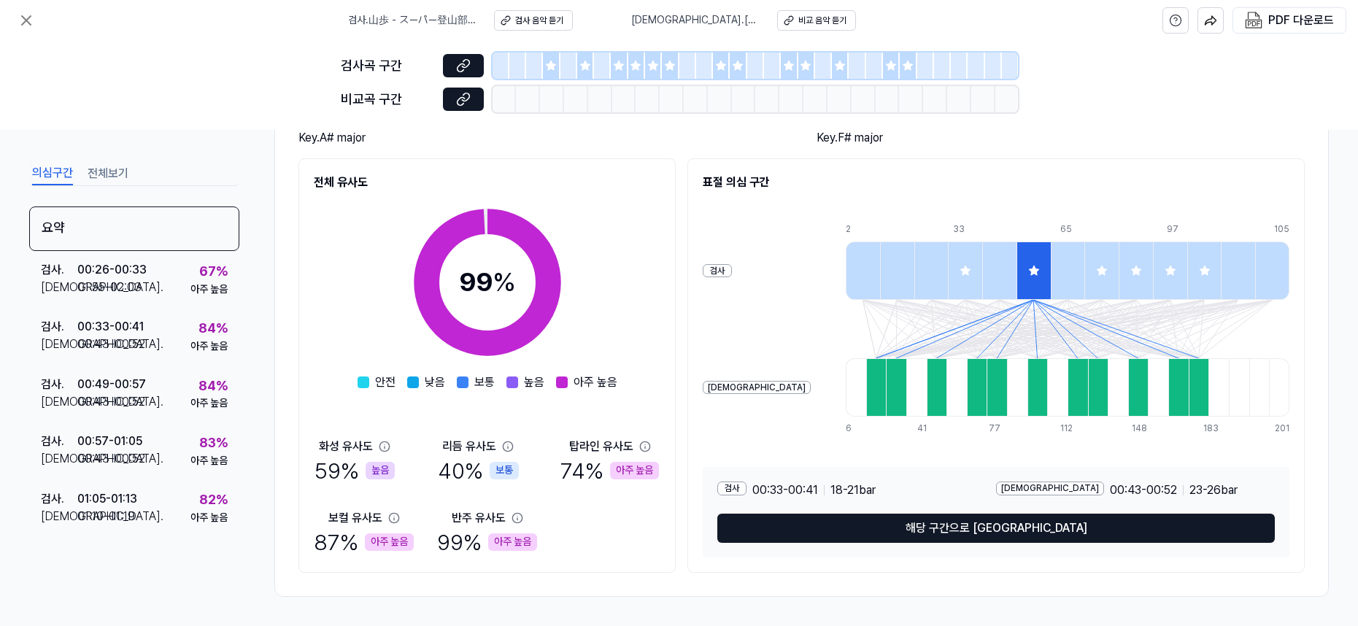
click at [1050, 258] on div at bounding box center [1067, 270] width 34 height 58
click at [1084, 252] on div at bounding box center [1101, 270] width 34 height 58
click at [1118, 251] on div at bounding box center [1135, 270] width 34 height 58
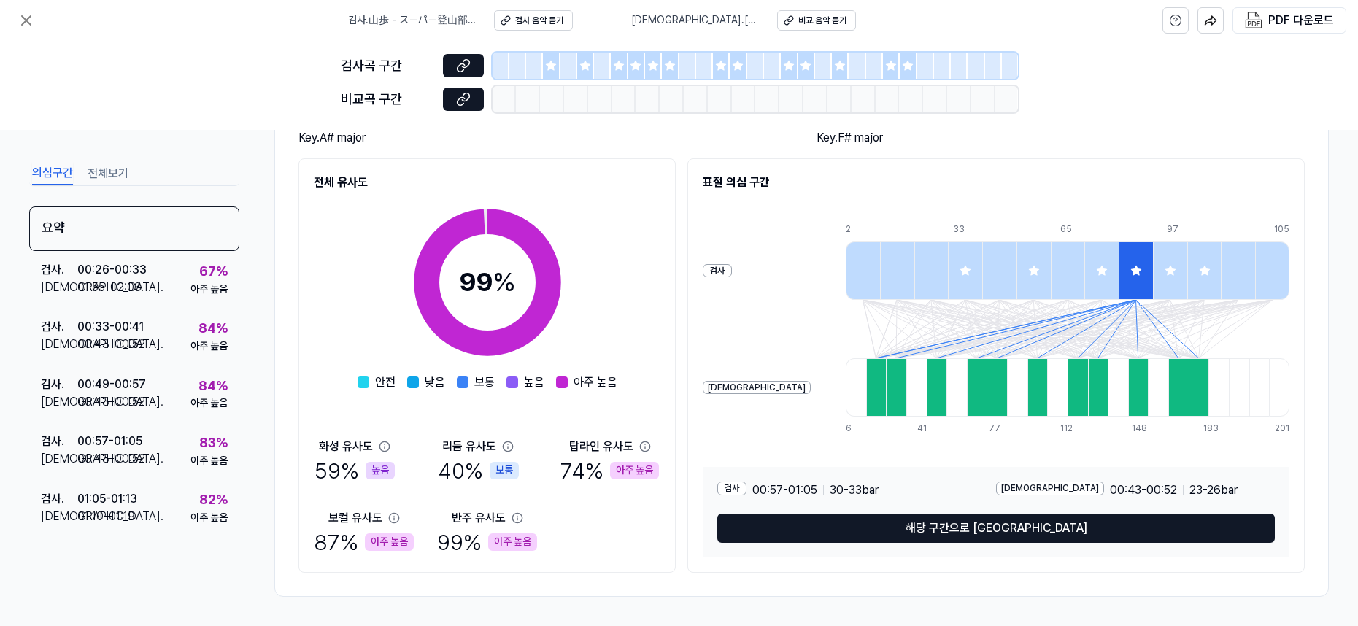
click at [1153, 252] on div at bounding box center [1170, 270] width 34 height 58
click at [1187, 257] on div at bounding box center [1204, 270] width 34 height 58
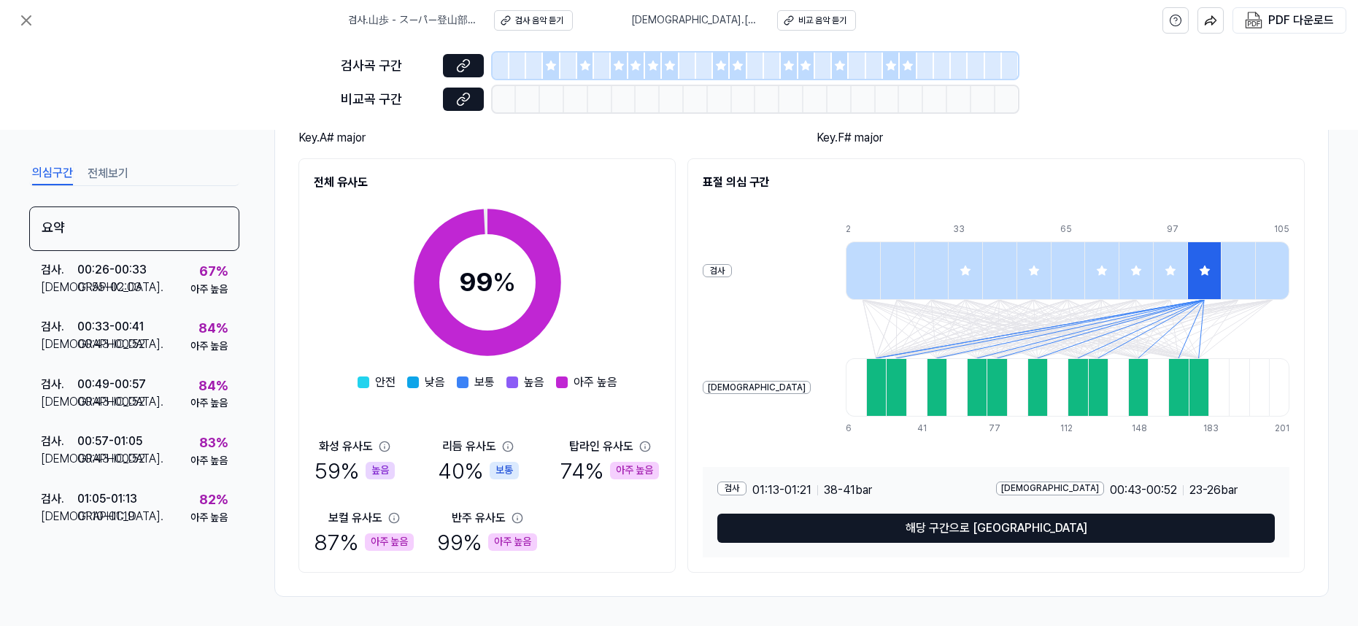
click at [1220, 255] on div at bounding box center [1237, 270] width 34 height 58
click at [1279, 260] on div at bounding box center [1272, 270] width 34 height 58
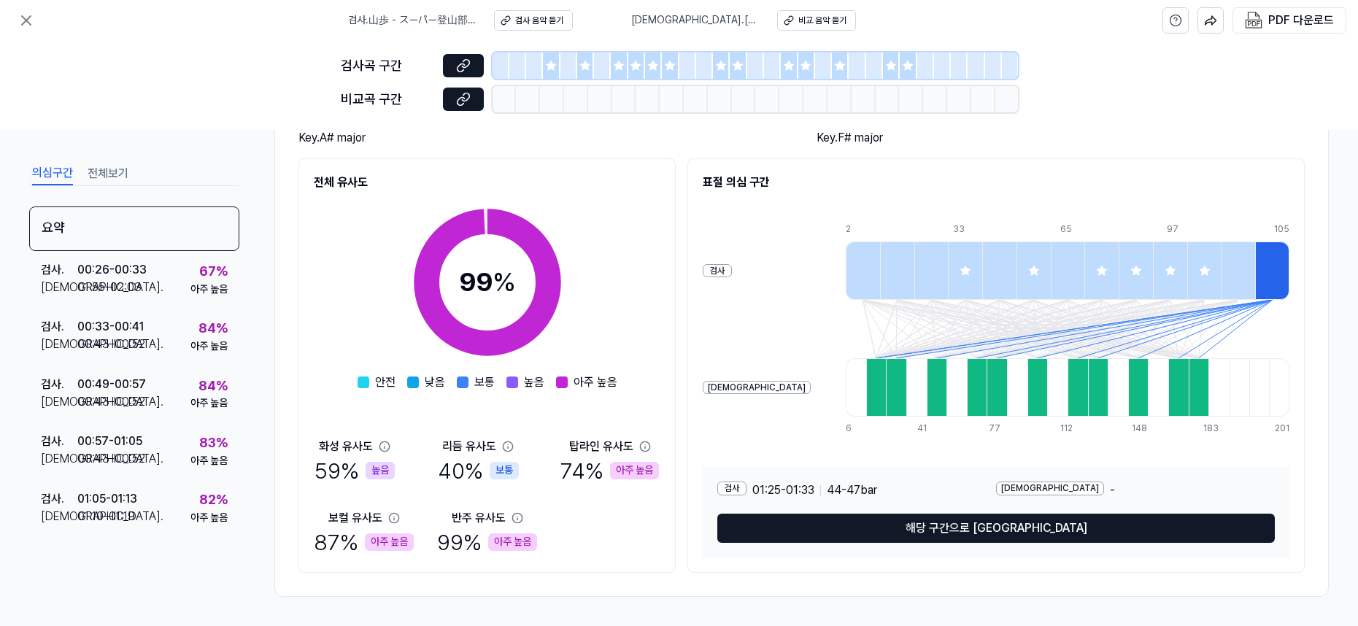
click at [845, 268] on div at bounding box center [862, 270] width 34 height 58
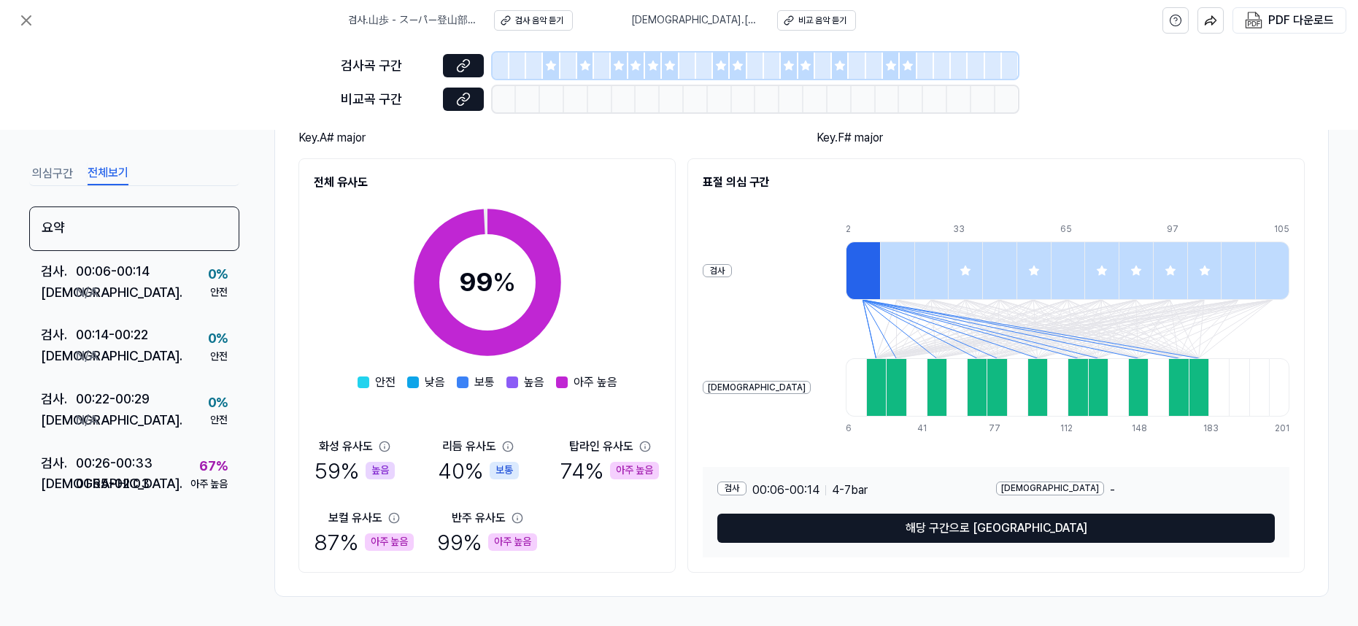
click at [96, 174] on button "전체보기" at bounding box center [108, 173] width 41 height 23
click at [57, 179] on button "의심구간" at bounding box center [52, 173] width 41 height 23
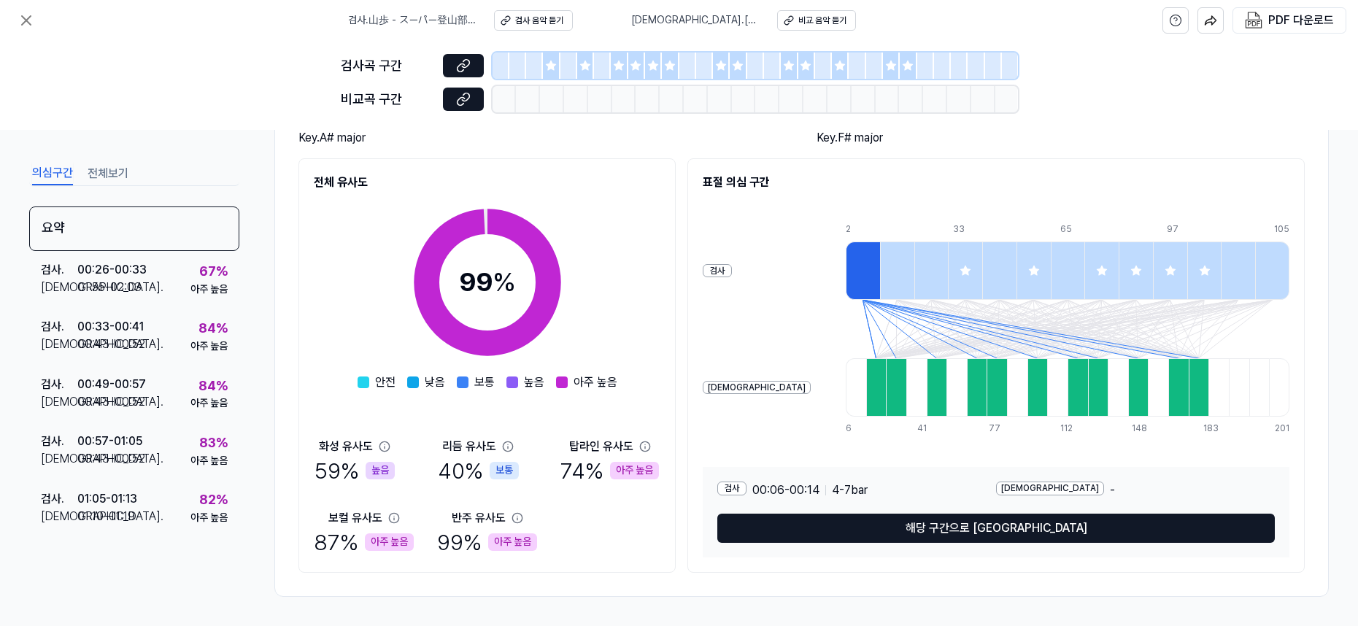
click at [88, 179] on button "전체보기" at bounding box center [108, 173] width 41 height 23
click at [49, 182] on button "의심구간" at bounding box center [52, 173] width 41 height 23
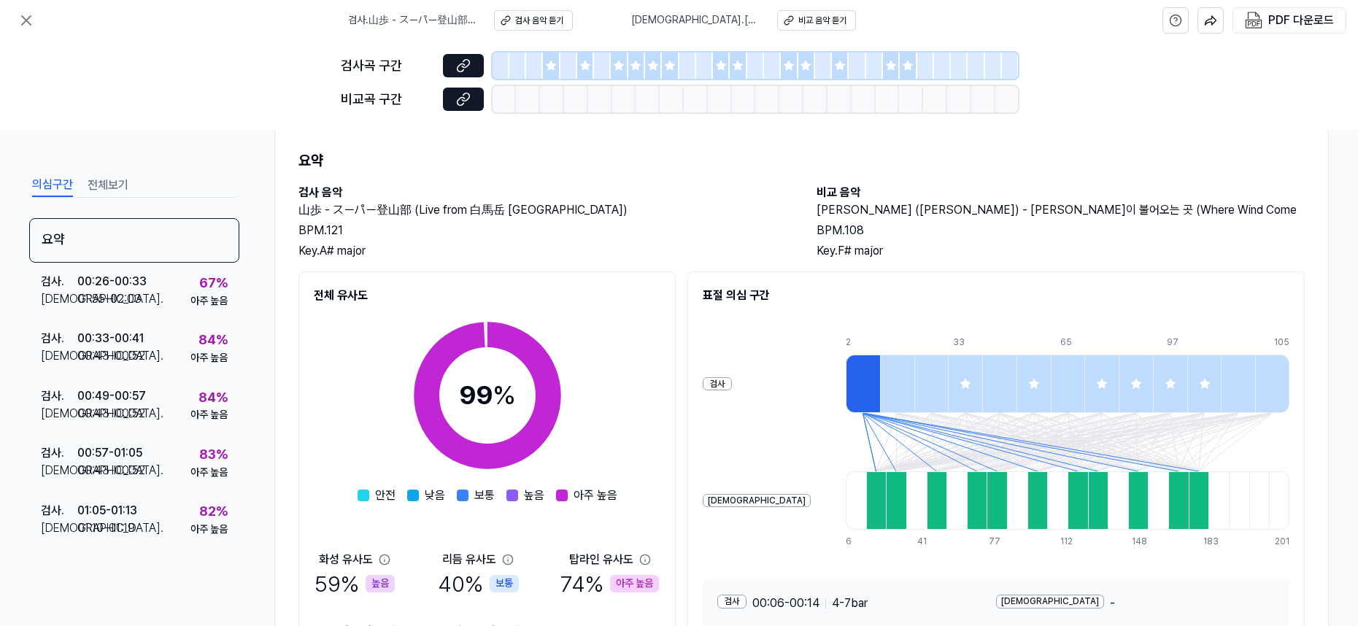
scroll to position [0, 0]
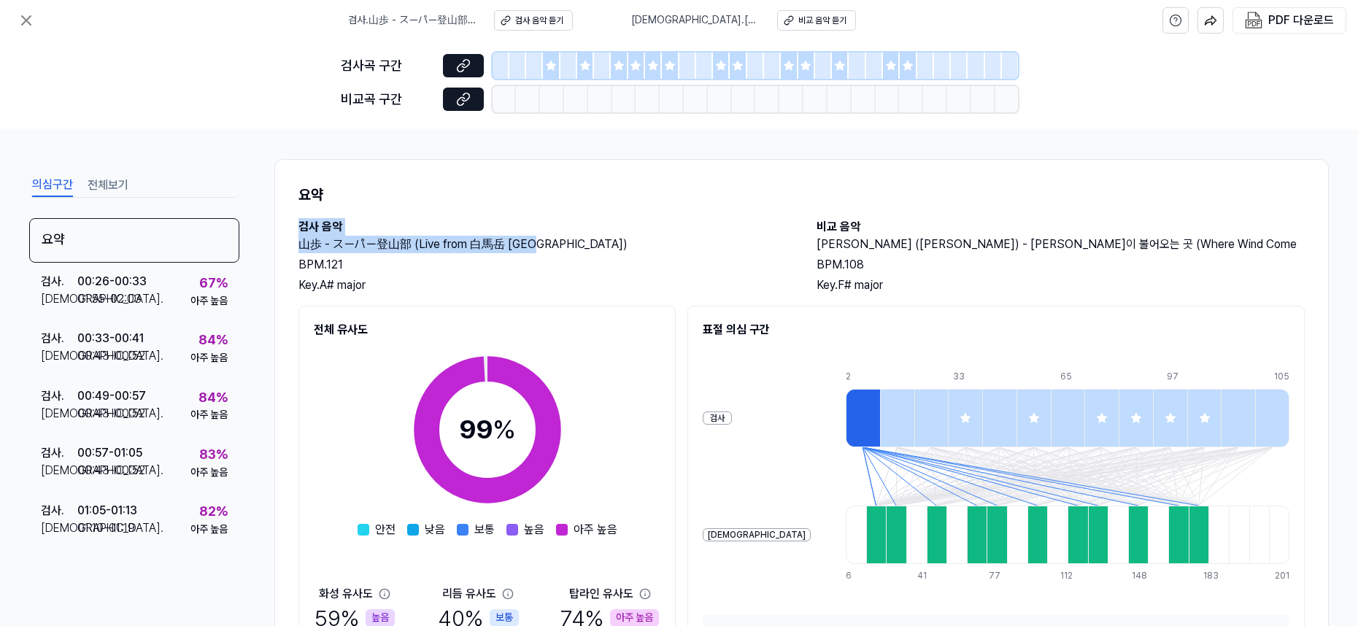
drag, startPoint x: 548, startPoint y: 243, endPoint x: 295, endPoint y: 222, distance: 254.0
click at [295, 222] on div "요약 검사 음악 山歩 - スーパー登山部 (Live from [GEOGRAPHIC_DATA]) BPM. 121 Key. A# major 비교 음…" at bounding box center [801, 451] width 1054 height 585
click at [462, 98] on icon at bounding box center [463, 99] width 15 height 15
click at [1210, 25] on img "button" at bounding box center [1210, 20] width 13 height 13
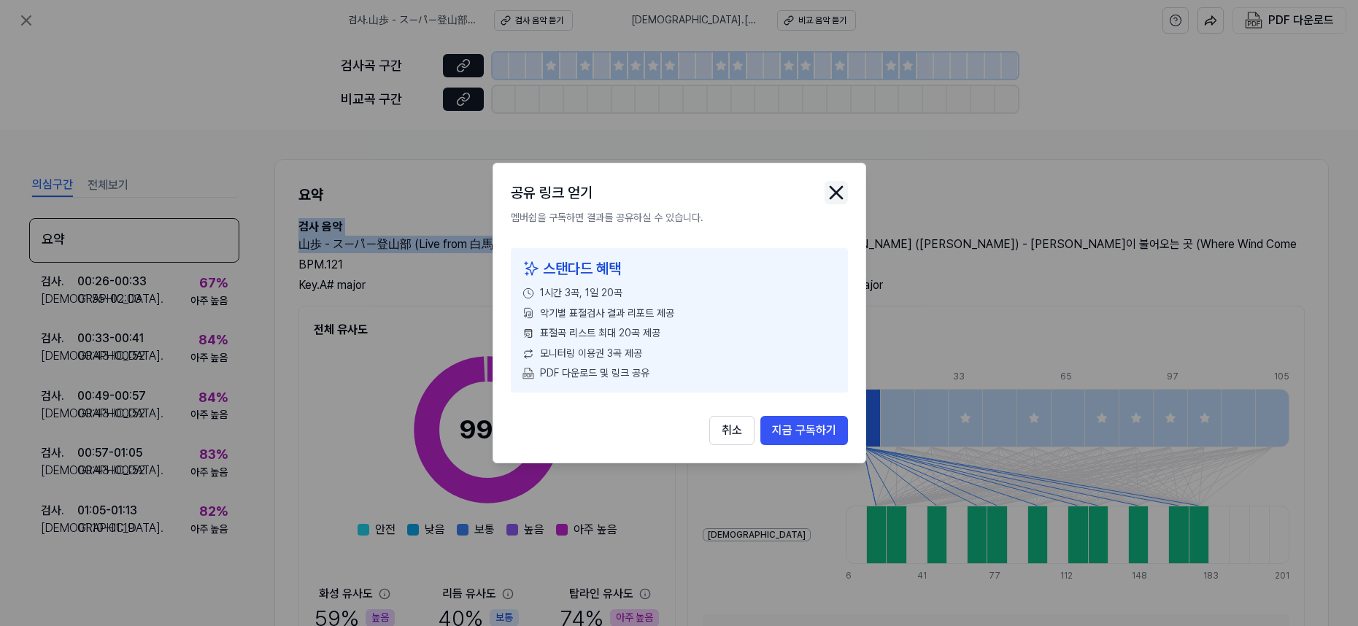
click at [845, 190] on icon "close modal" at bounding box center [835, 192] width 23 height 23
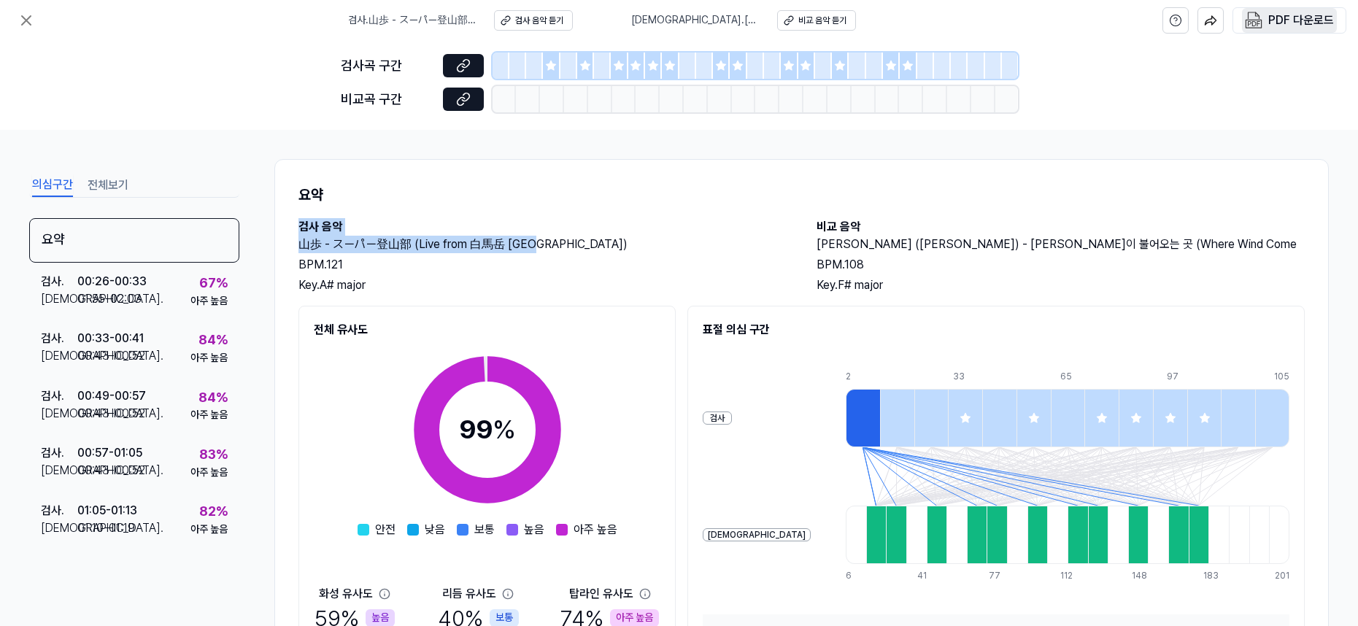
click at [1296, 23] on div "PDF 다운로드" at bounding box center [1301, 20] width 66 height 19
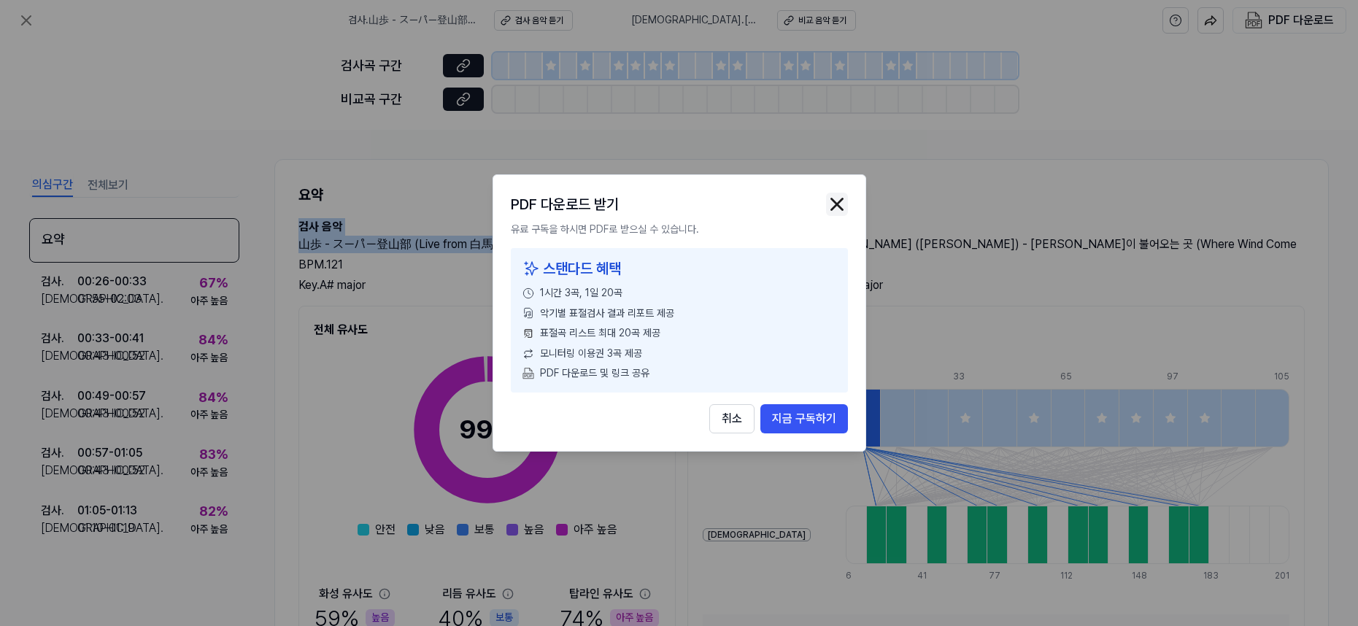
click at [840, 203] on img "button" at bounding box center [837, 204] width 22 height 22
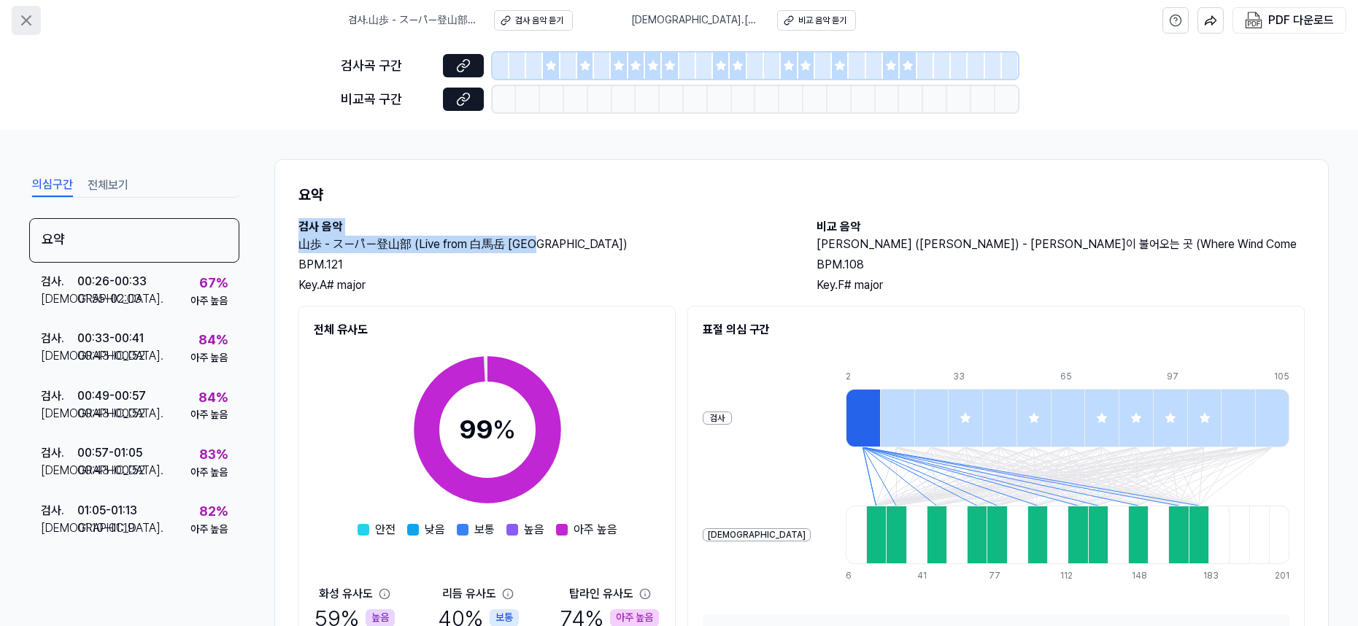
click at [20, 19] on icon at bounding box center [27, 21] width 18 height 18
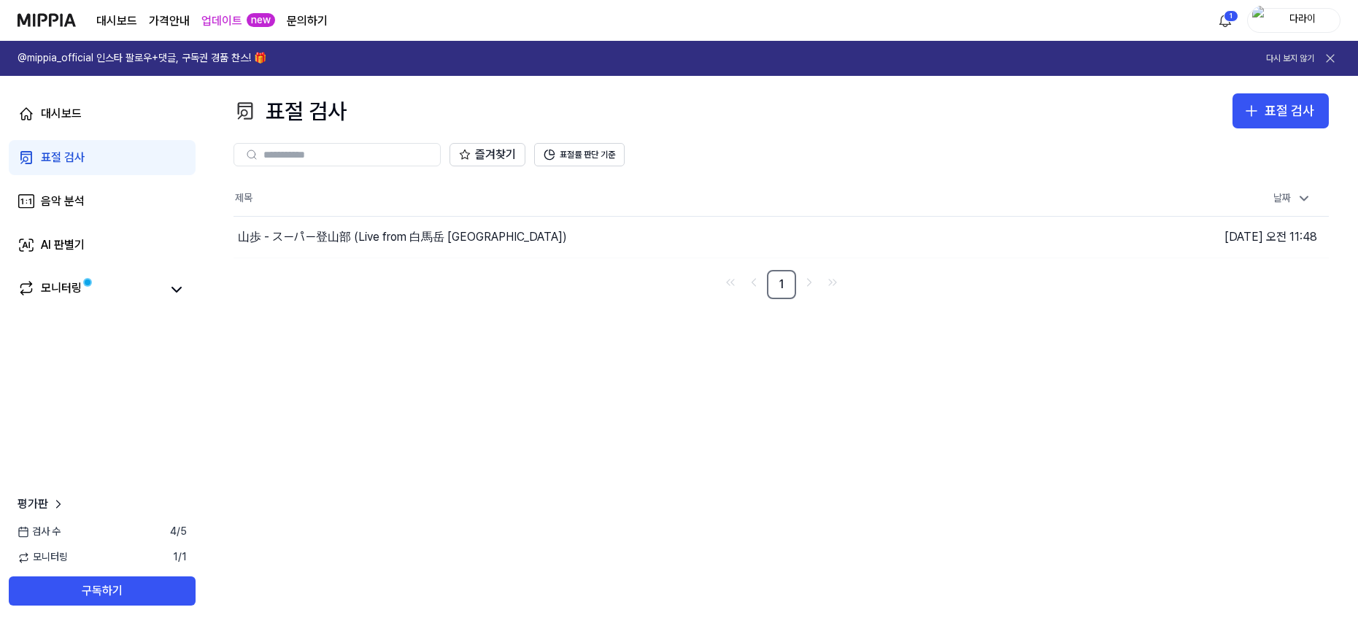
click at [72, 163] on div "표절 검사" at bounding box center [63, 158] width 44 height 18
click at [1269, 96] on button "표절 검사" at bounding box center [1280, 110] width 96 height 35
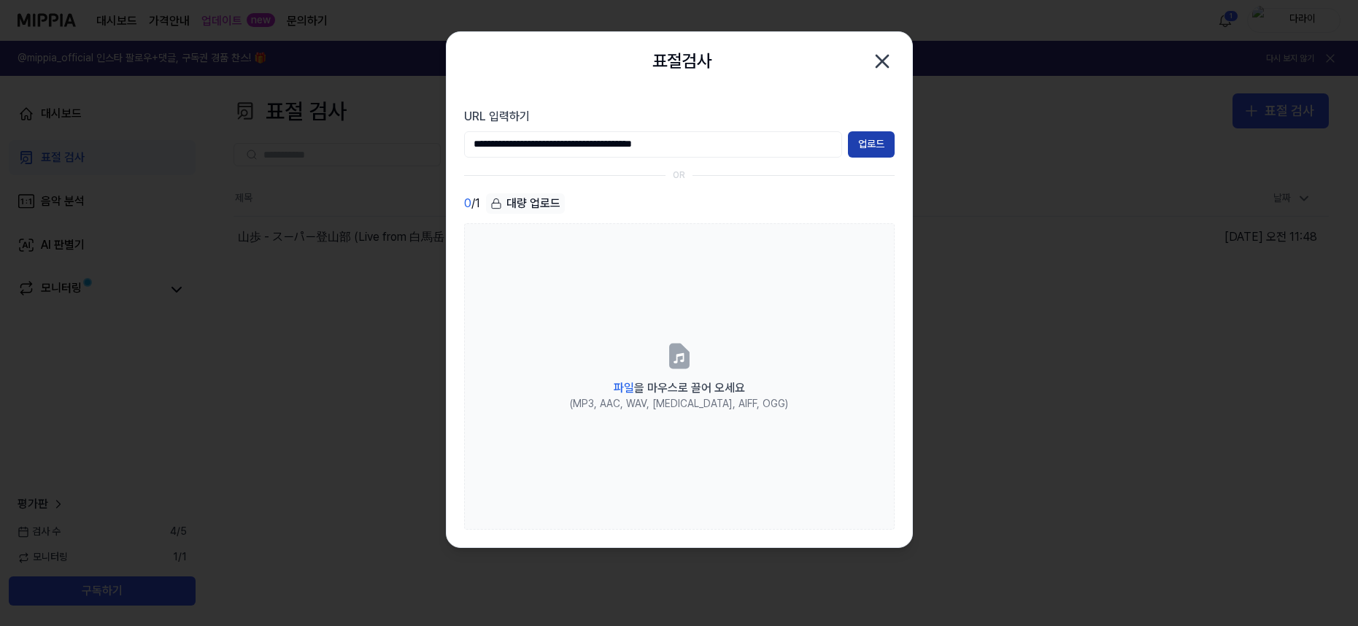
type input "**********"
click at [882, 150] on button "업로드" at bounding box center [871, 144] width 47 height 26
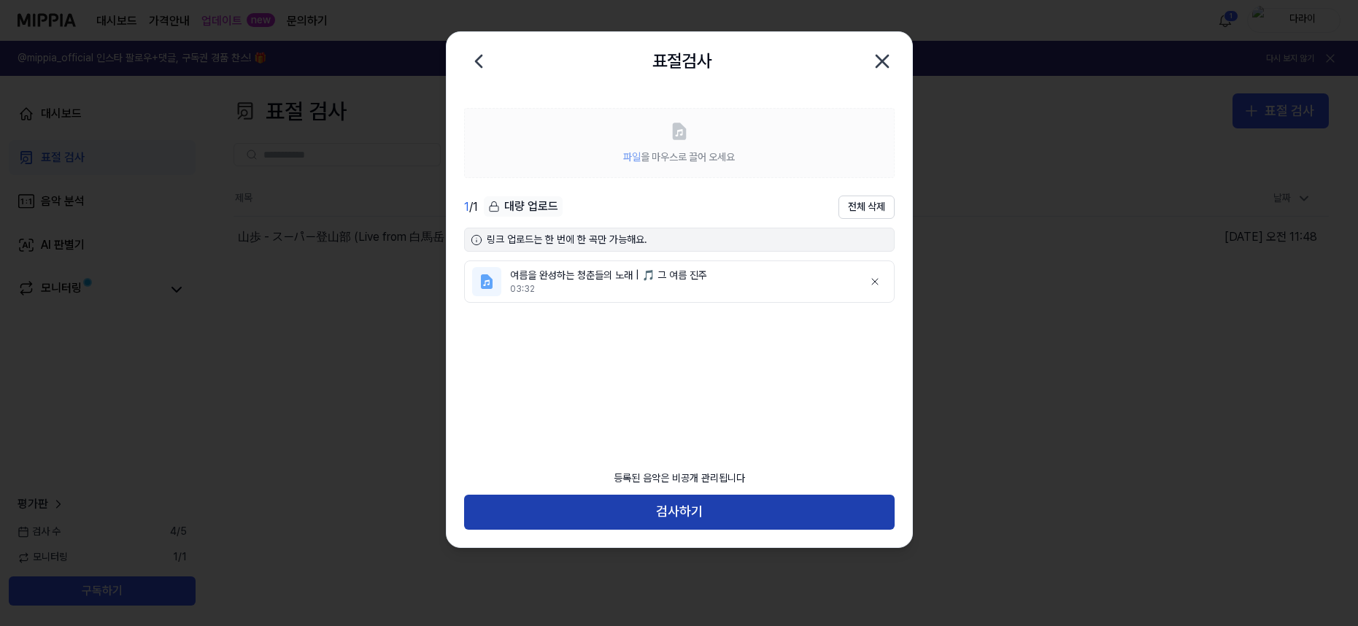
click at [705, 512] on button "검사하기" at bounding box center [679, 512] width 430 height 35
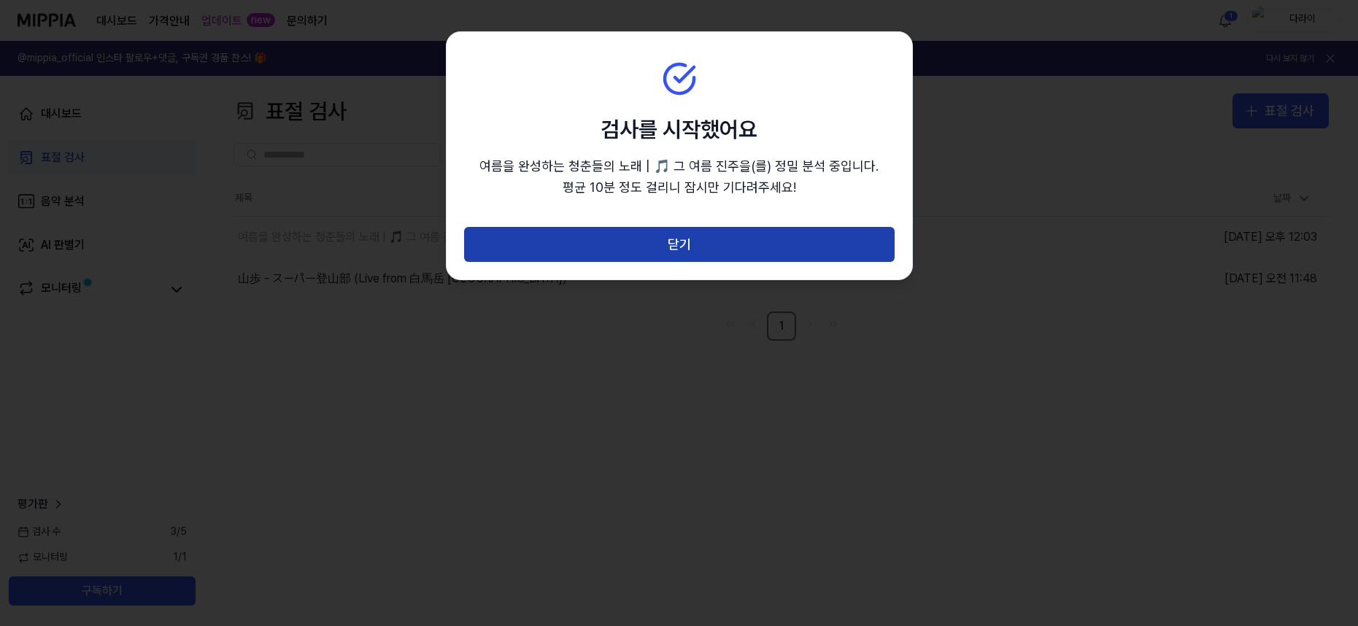
click at [706, 242] on button "닫기" at bounding box center [679, 244] width 430 height 35
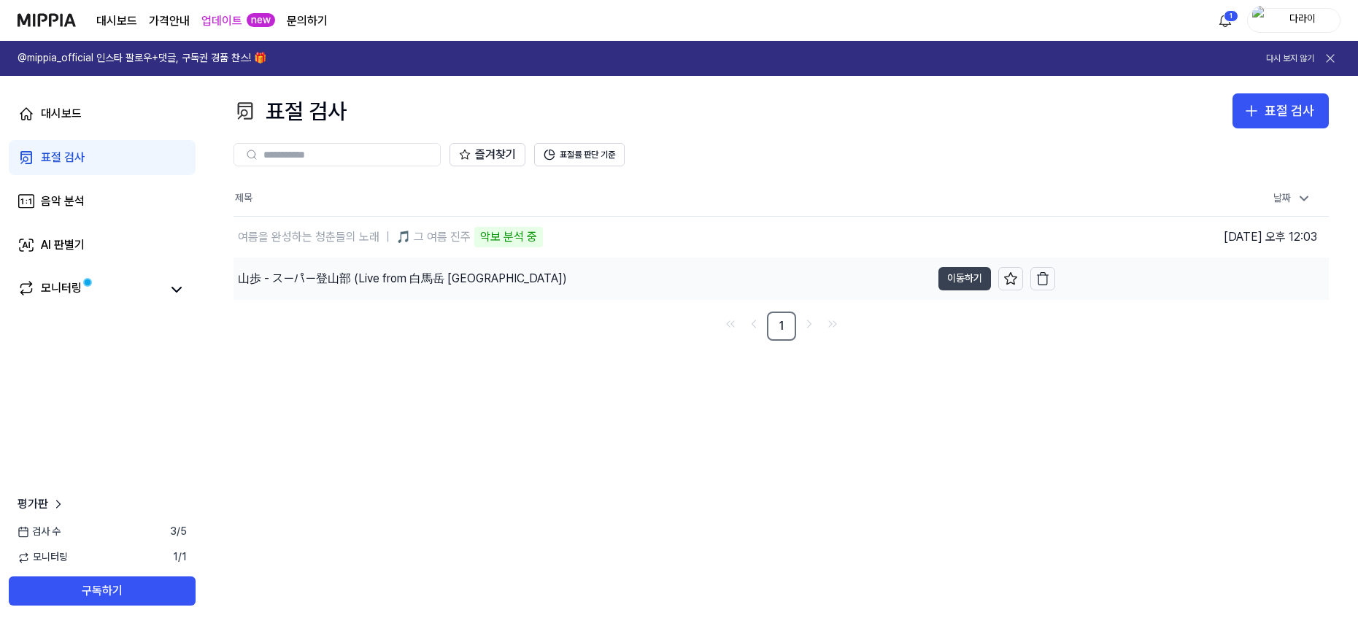
click at [954, 286] on button "이동하기" at bounding box center [964, 278] width 53 height 23
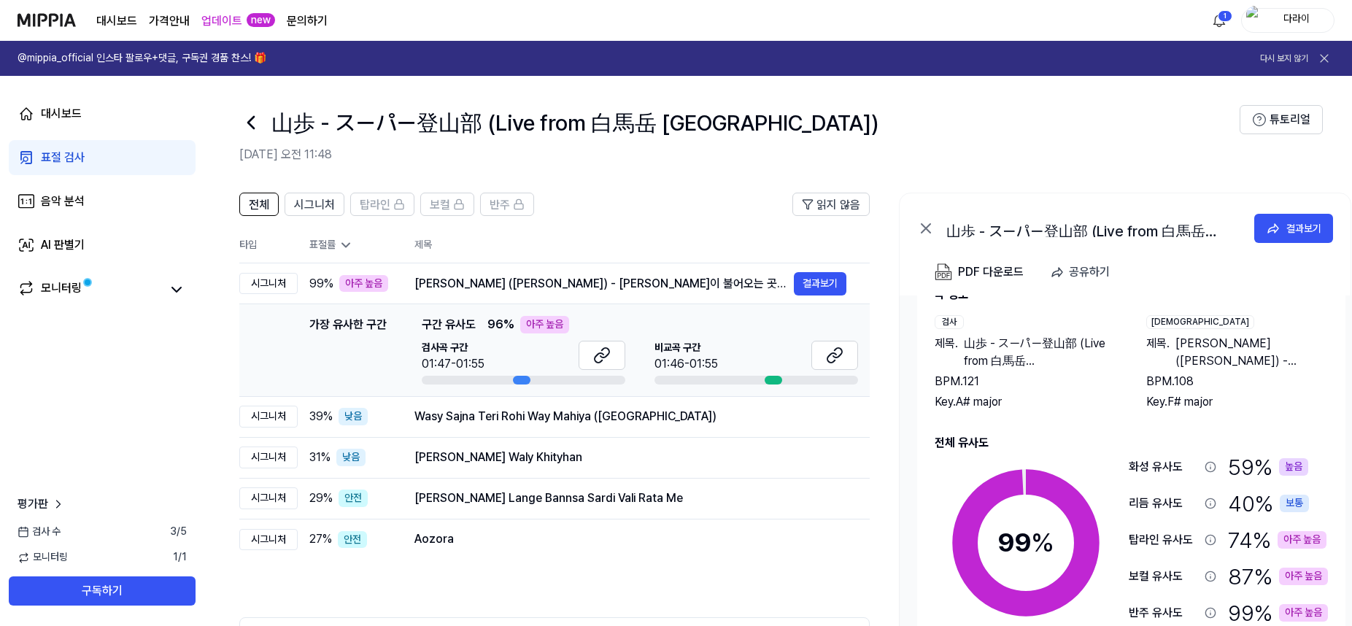
drag, startPoint x: 423, startPoint y: 322, endPoint x: 549, endPoint y: 332, distance: 125.8
click at [549, 332] on div "가장 유사한 구간 구간 유사도 96 % 아주 높음" at bounding box center [640, 325] width 436 height 18
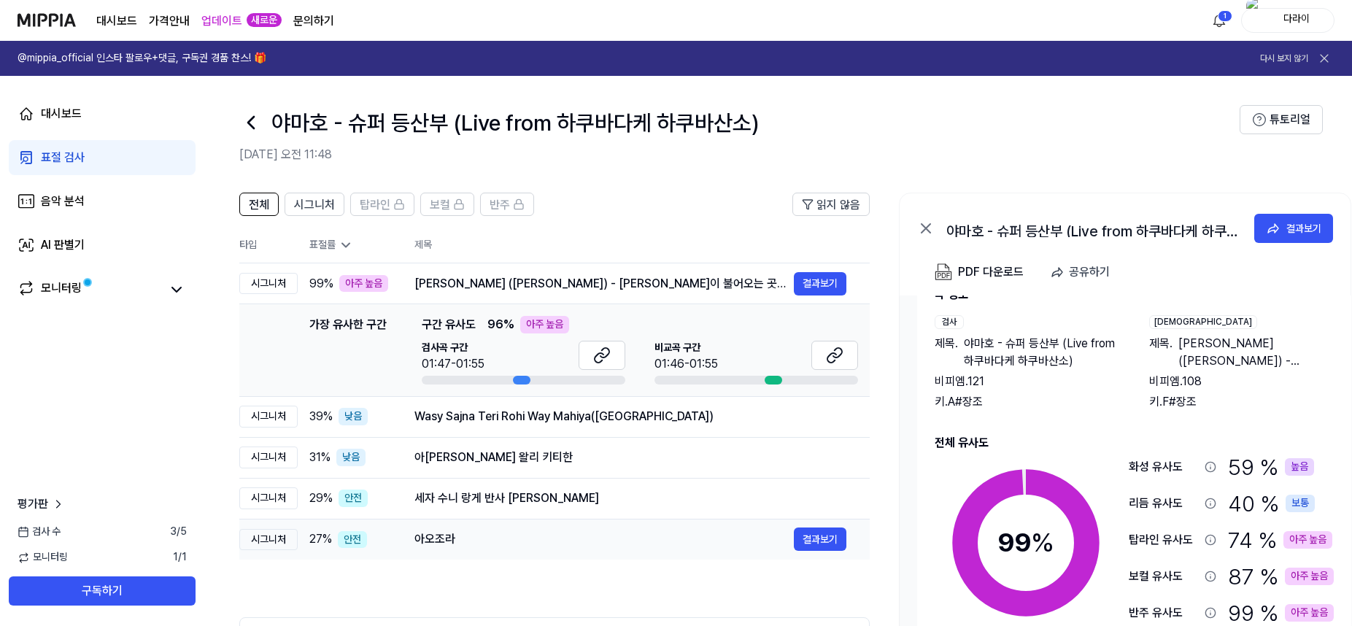
scroll to position [0, 1]
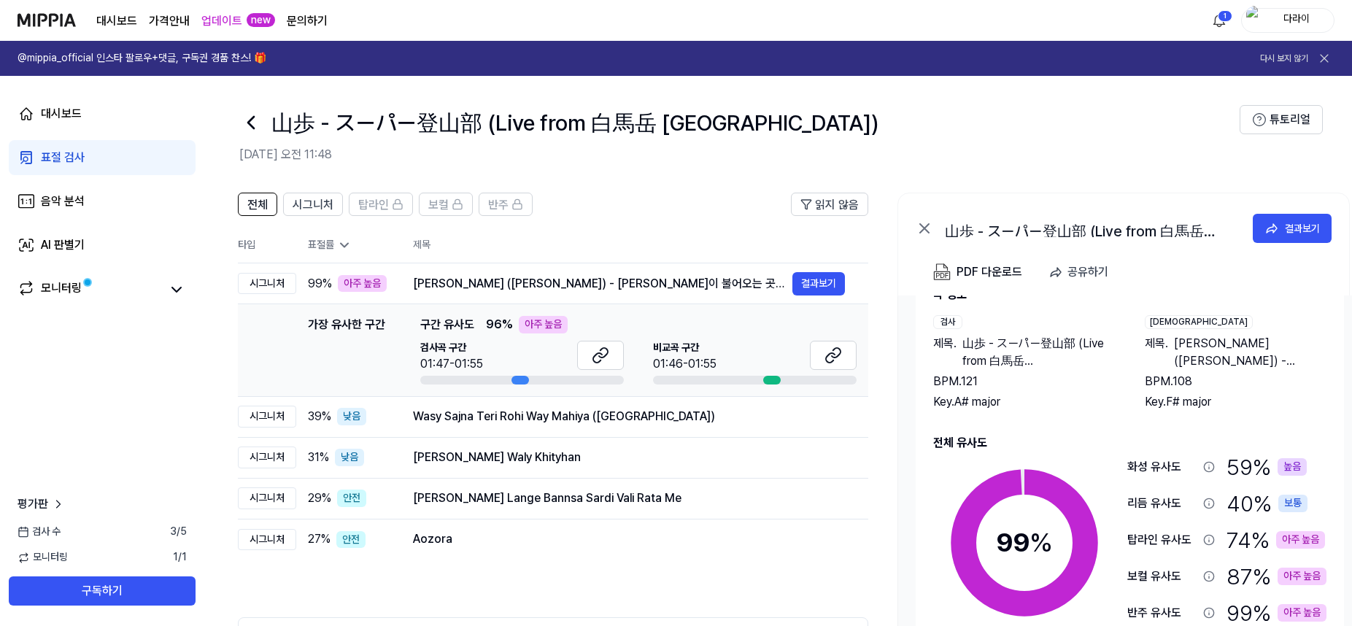
click at [640, 583] on div "전체 시그니처 탑라인 보컬 반주 읽지 않음 전체 시그니처 탑라인 보컬 반주 타입 표절률 제목 표절률 읽지 않음 시그니처 99 % 아주 높음 김…" at bounding box center [553, 467] width 630 height 549
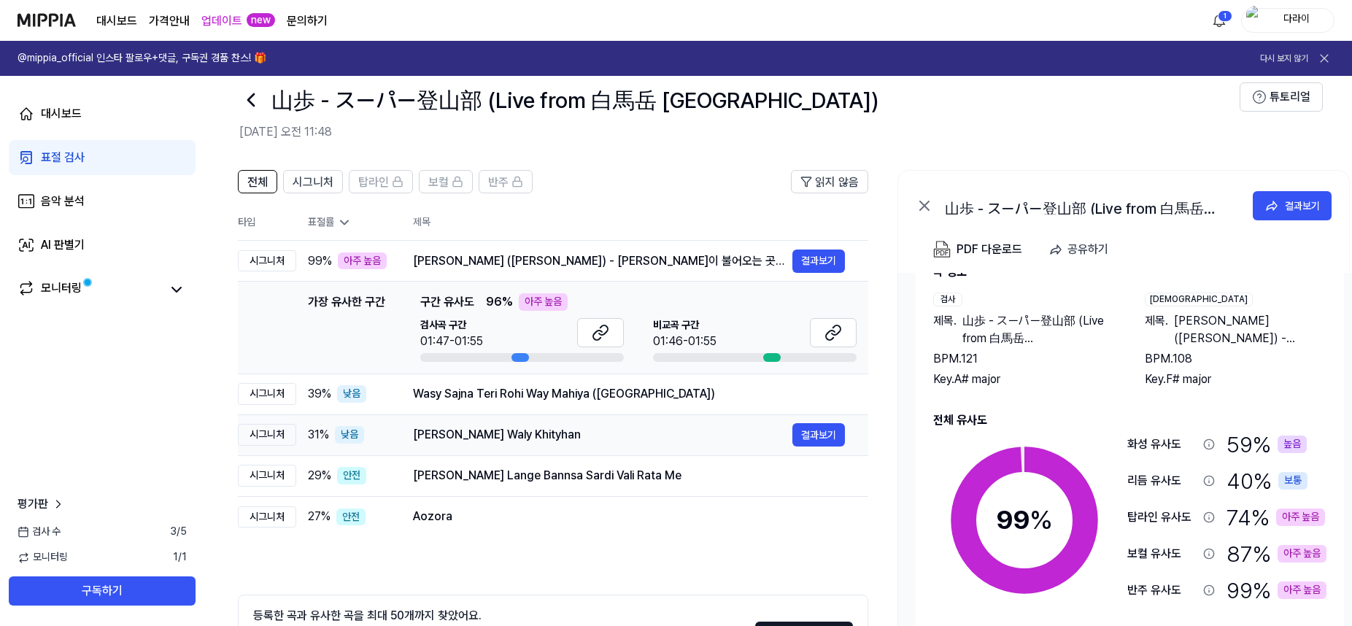
scroll to position [144, 0]
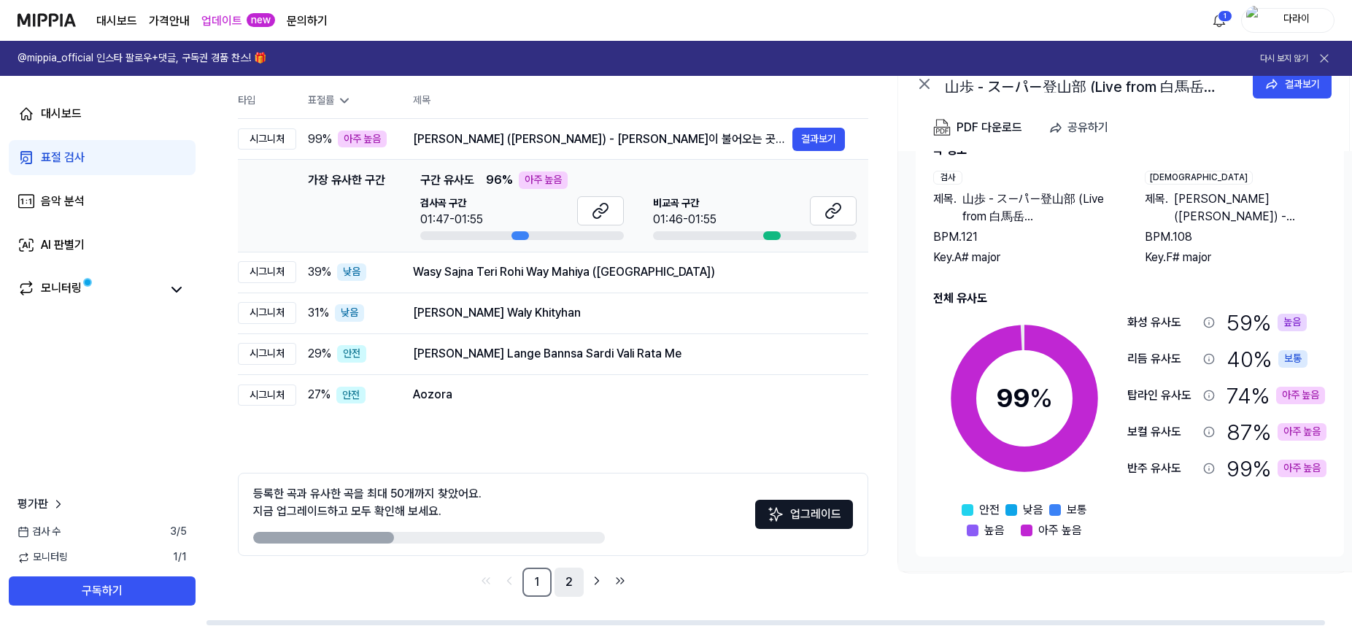
click at [565, 581] on link "2" at bounding box center [568, 582] width 29 height 29
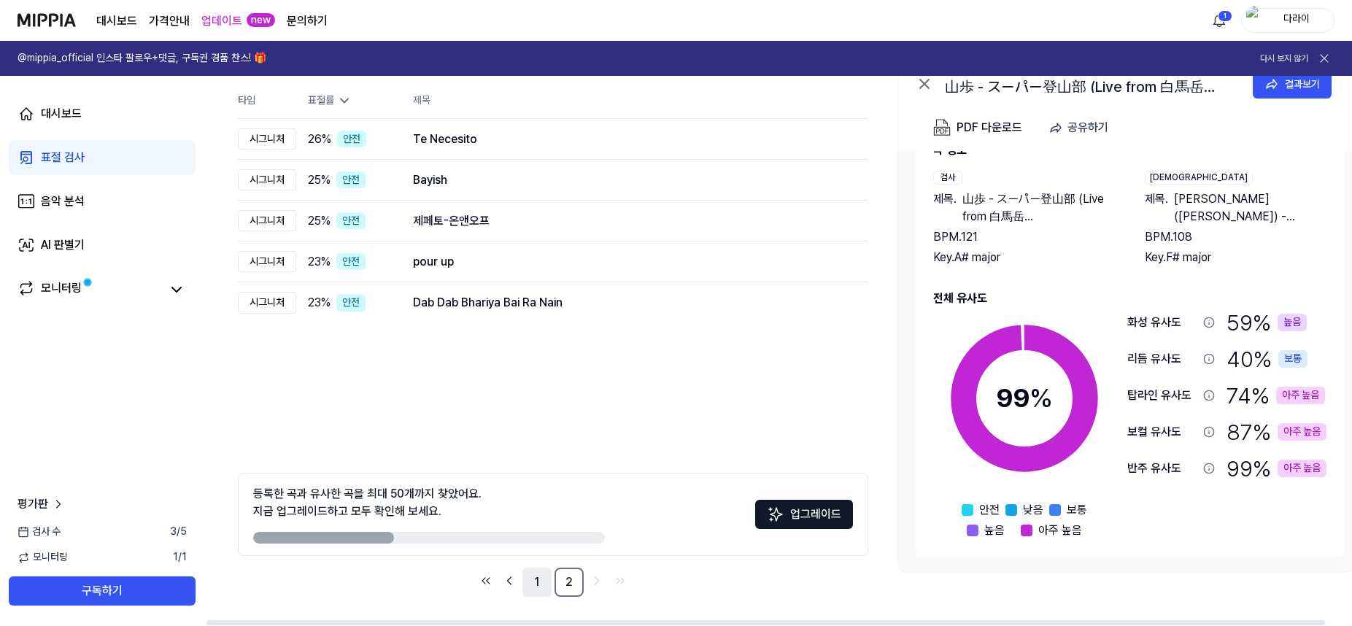
click at [543, 578] on link "1" at bounding box center [536, 582] width 29 height 29
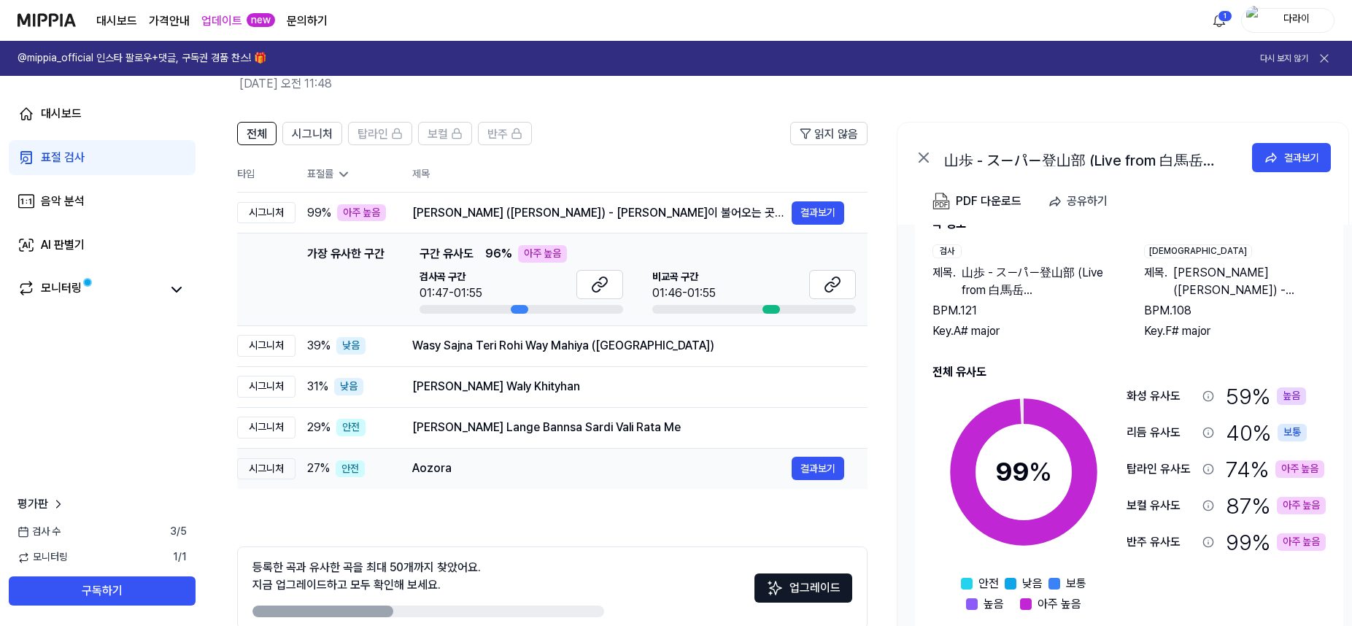
scroll to position [73, 0]
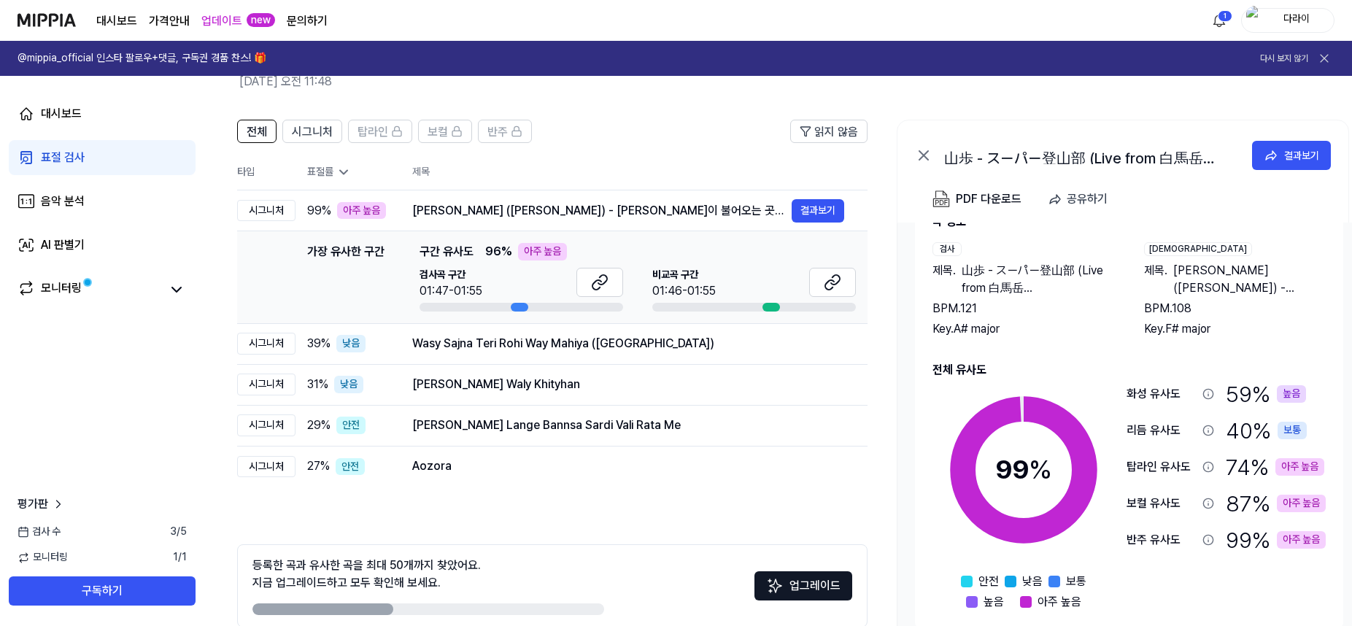
click at [594, 512] on div "전체 시그니처 탑라인 보컬 반주 읽지 않음 전체 시그니처 탑라인 보컬 반주 타입 표절률 제목 표절률 읽지 않음 시그니처 99 % 아주 높음 김…" at bounding box center [552, 394] width 630 height 549
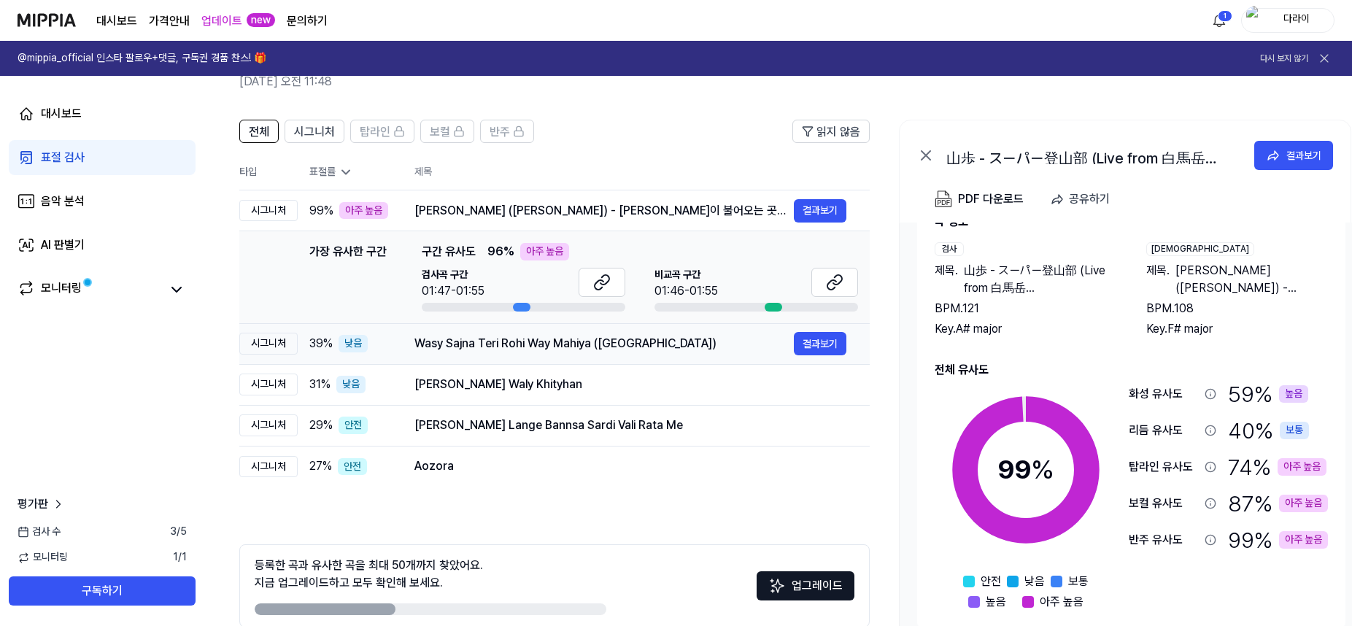
drag, startPoint x: 418, startPoint y: 342, endPoint x: 566, endPoint y: 344, distance: 148.1
click at [566, 344] on div "Wasy Sajna Teri Rohi Way Mahiya ([GEOGRAPHIC_DATA])" at bounding box center [603, 344] width 379 height 18
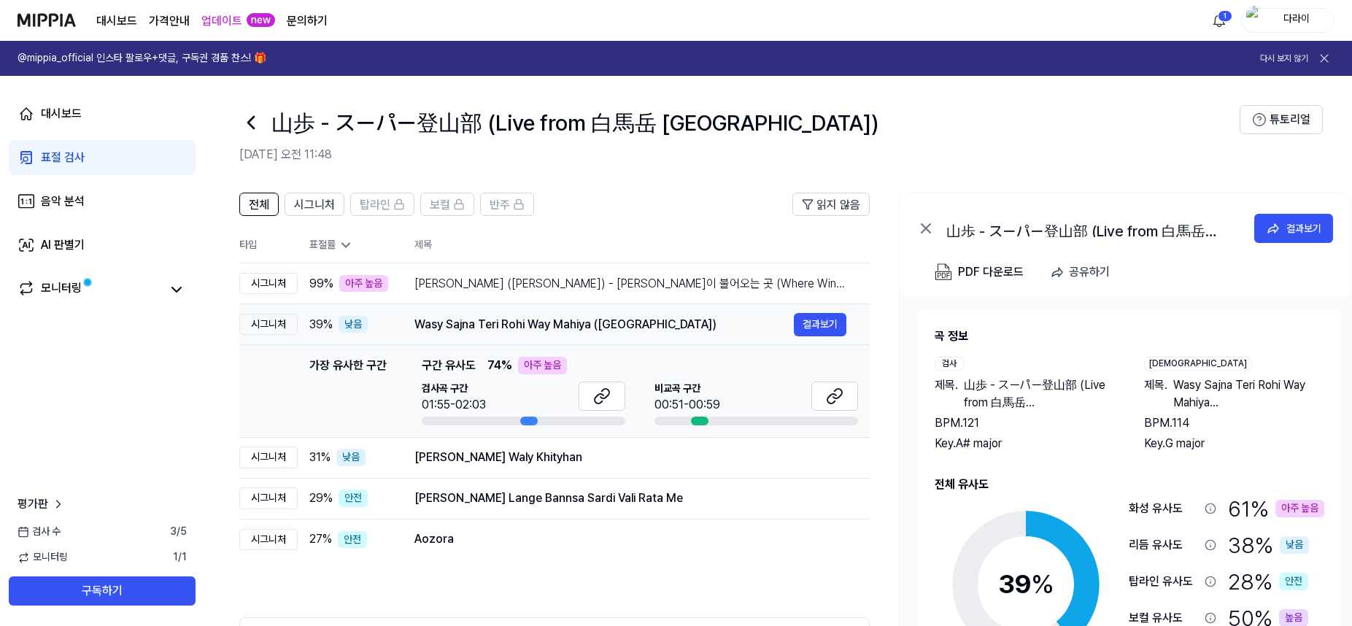
drag, startPoint x: 416, startPoint y: 324, endPoint x: 600, endPoint y: 326, distance: 184.6
click at [600, 326] on div "Wasy Sajna Teri Rohi Way Mahiya ([GEOGRAPHIC_DATA])" at bounding box center [603, 325] width 379 height 18
